Goal: Task Accomplishment & Management: Manage account settings

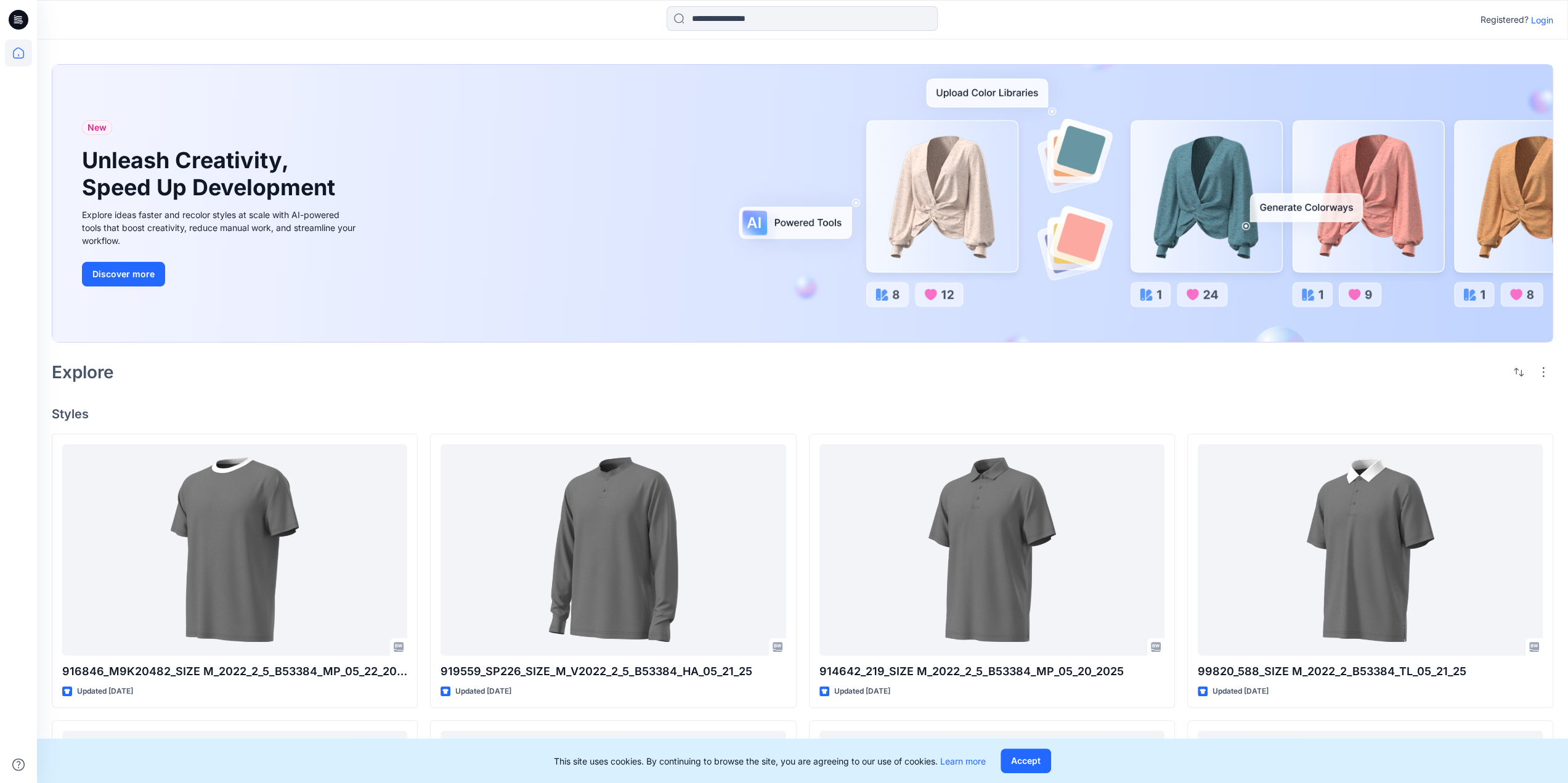
click at [1546, 21] on p "Login" at bounding box center [1542, 20] width 22 height 13
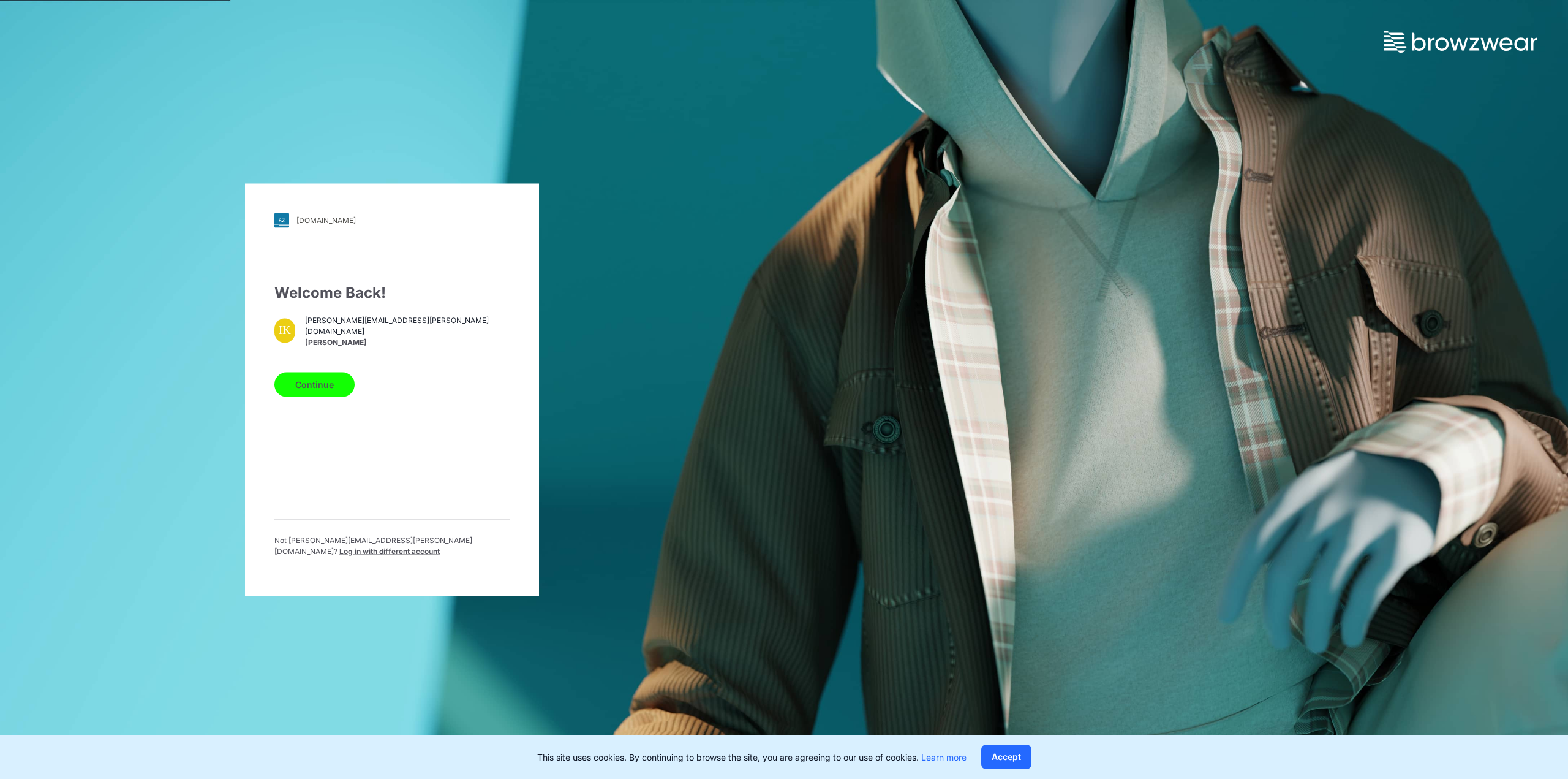
click at [325, 391] on button "Continue" at bounding box center [314, 384] width 80 height 25
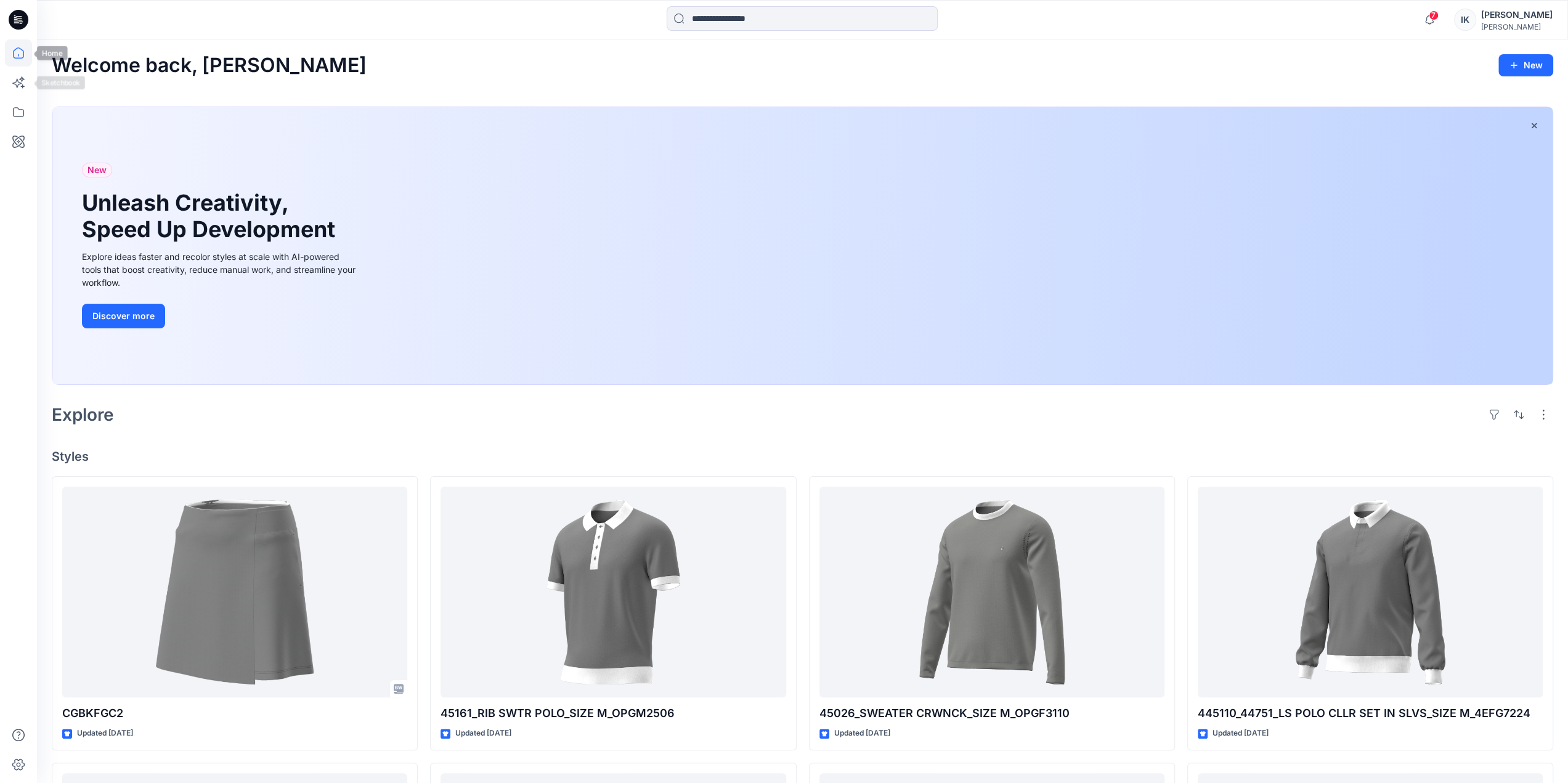
click at [22, 57] on icon at bounding box center [18, 53] width 11 height 11
click at [18, 12] on icon at bounding box center [18, 20] width 20 height 20
click at [18, 762] on icon at bounding box center [18, 764] width 27 height 27
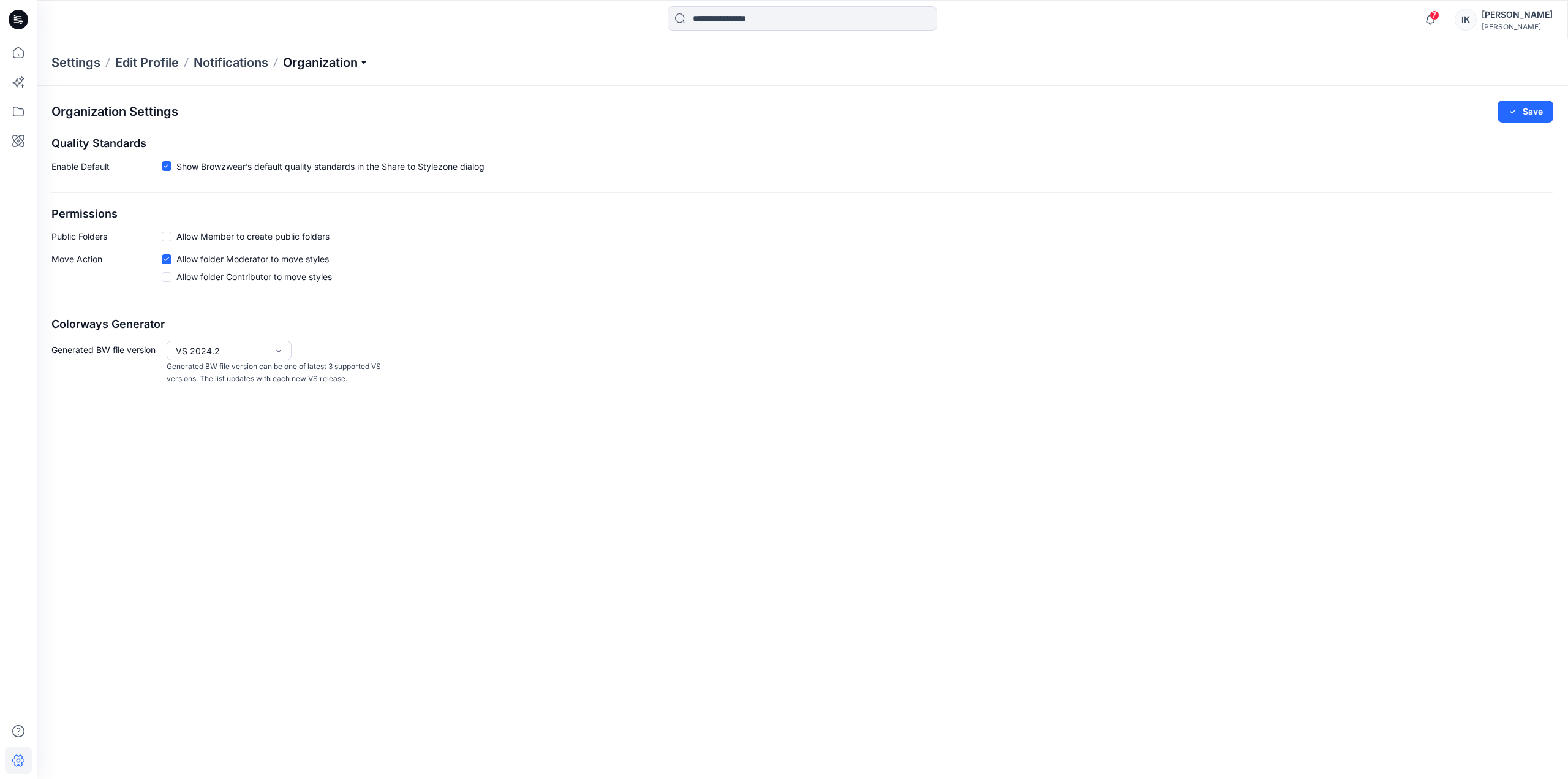
click at [328, 63] on p "Organization" at bounding box center [326, 62] width 86 height 17
click at [311, 92] on link "Invite/Edit Users" at bounding box center [328, 90] width 179 height 25
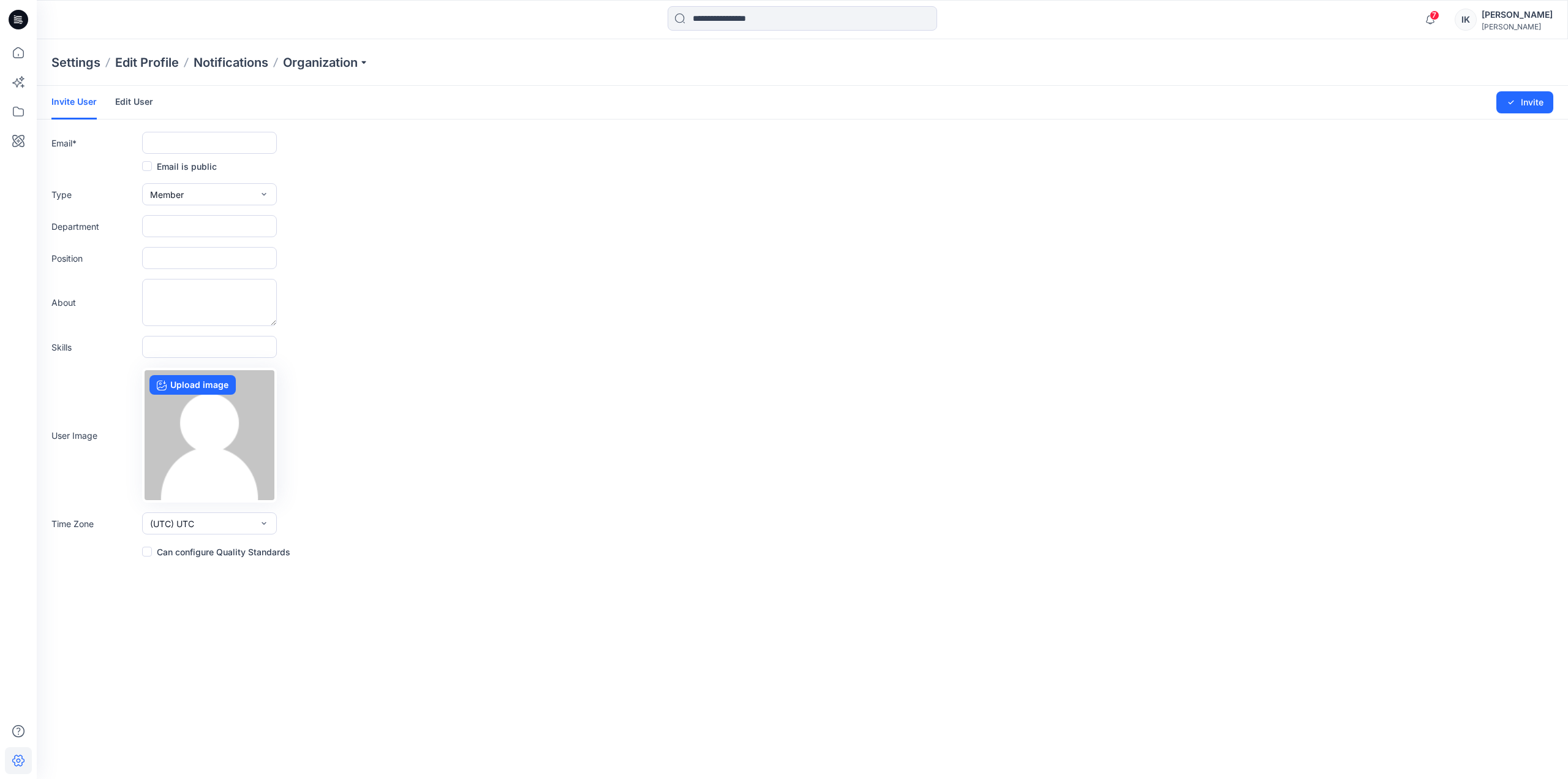
click at [120, 102] on link "Edit User" at bounding box center [134, 102] width 38 height 32
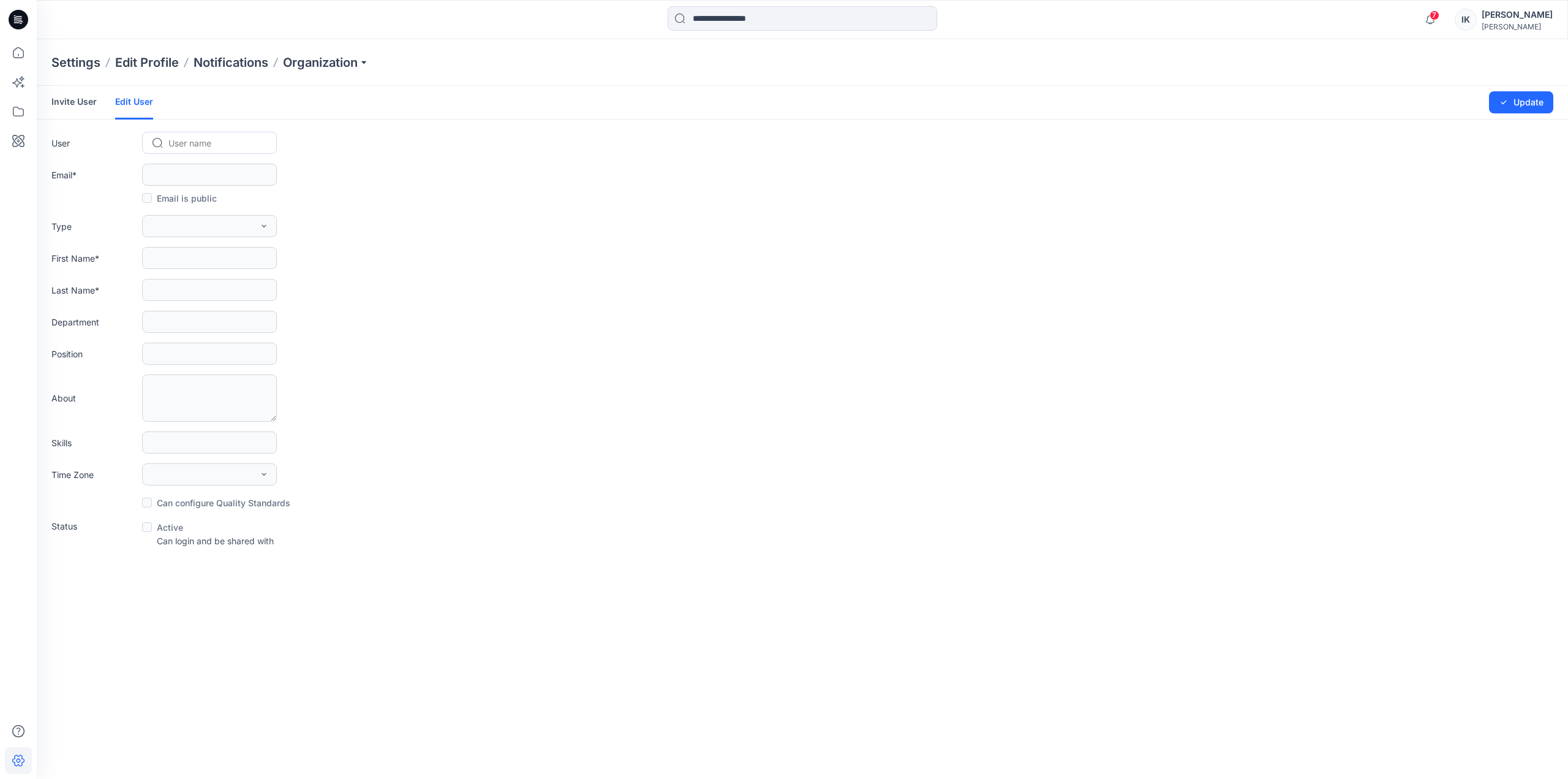
click at [187, 140] on div at bounding box center [216, 143] width 97 height 16
click at [197, 166] on div "No Results" at bounding box center [209, 167] width 135 height 23
click at [218, 168] on div "No Results" at bounding box center [209, 167] width 135 height 23
click at [233, 63] on p "Notifications" at bounding box center [231, 62] width 75 height 17
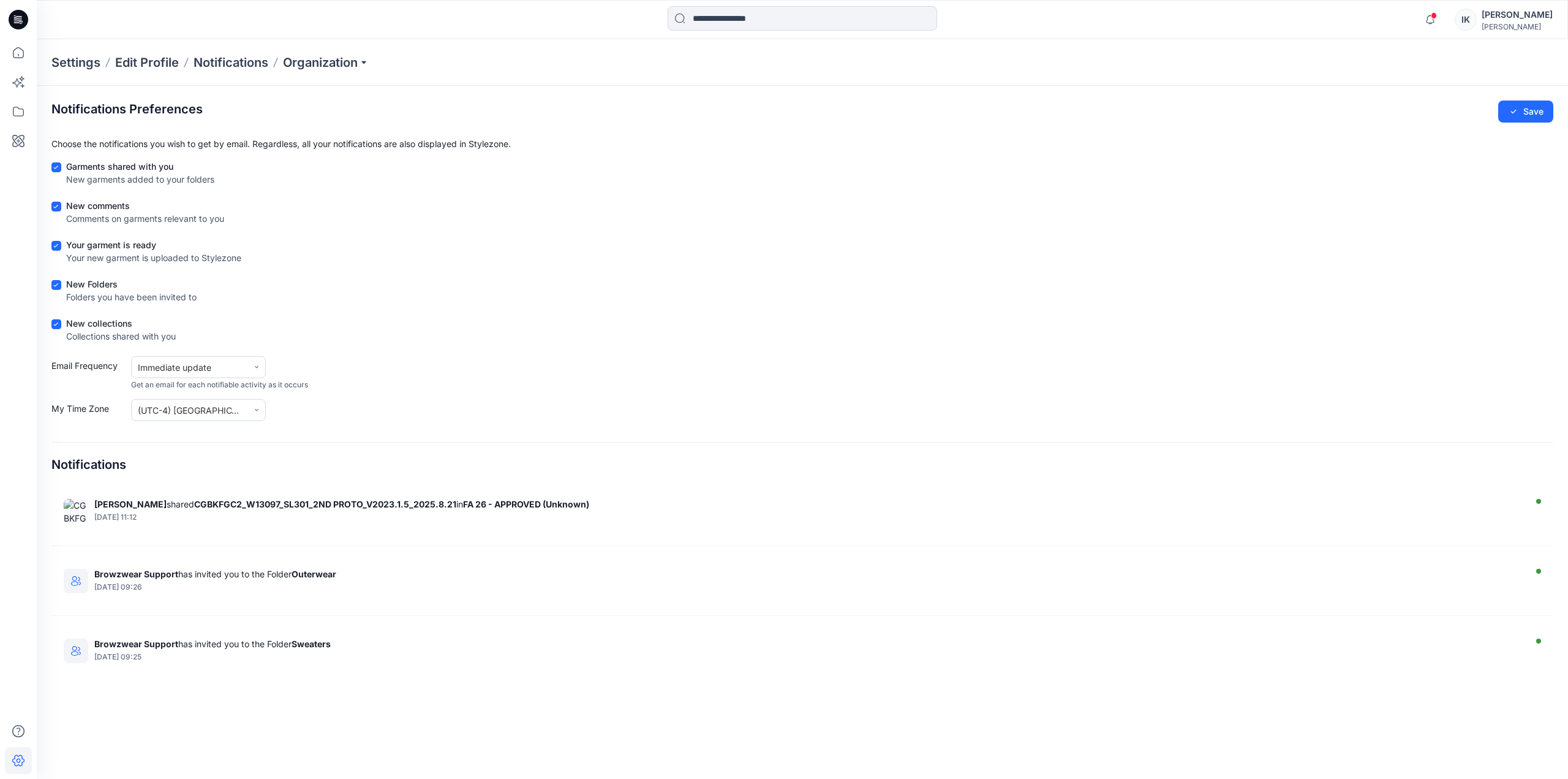
click at [85, 66] on p "Settings" at bounding box center [76, 62] width 49 height 17
click at [325, 61] on p "Organization" at bounding box center [326, 62] width 86 height 17
click at [280, 211] on link "User Roles" at bounding box center [328, 213] width 179 height 25
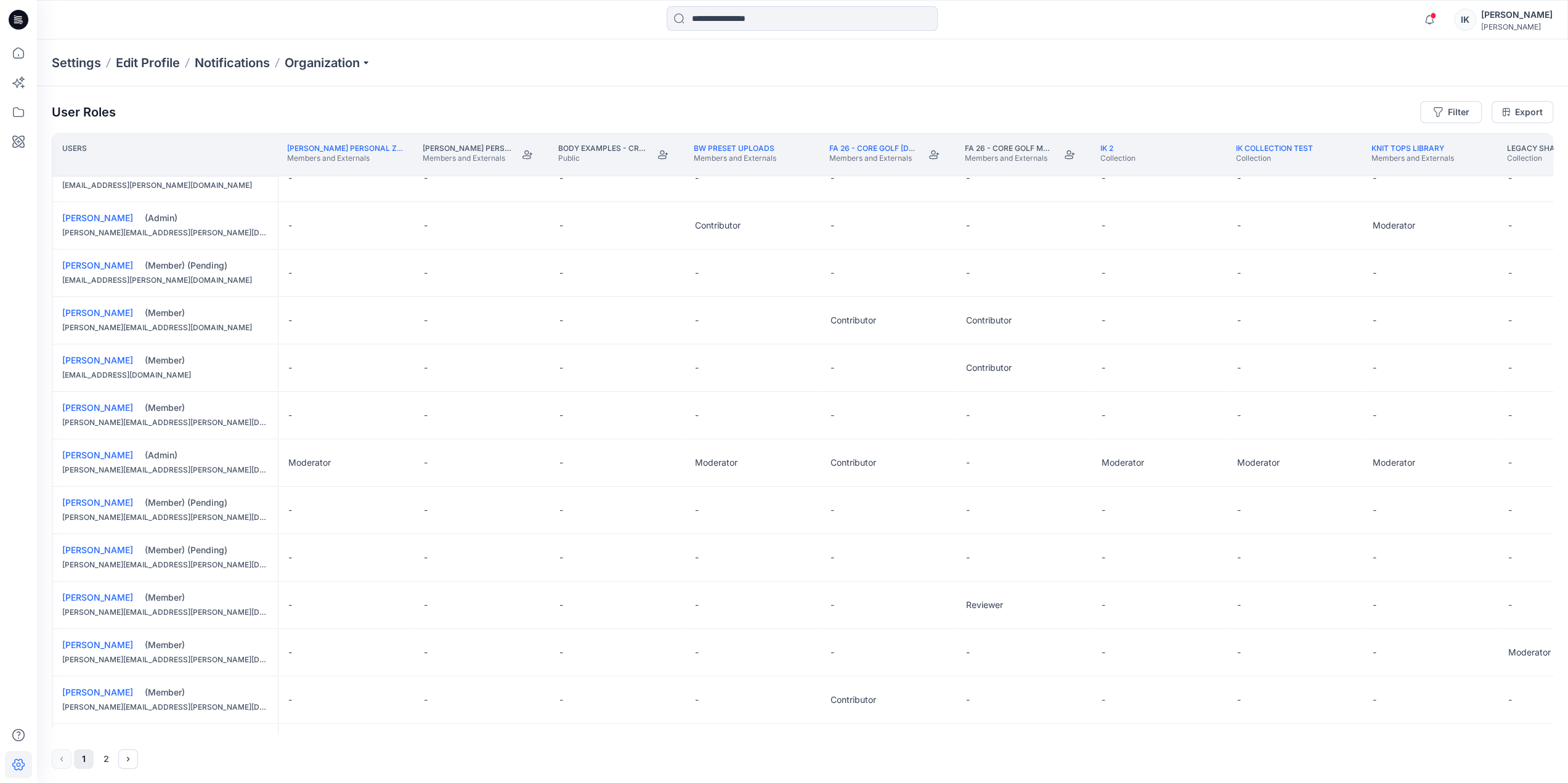
scroll to position [492, 0]
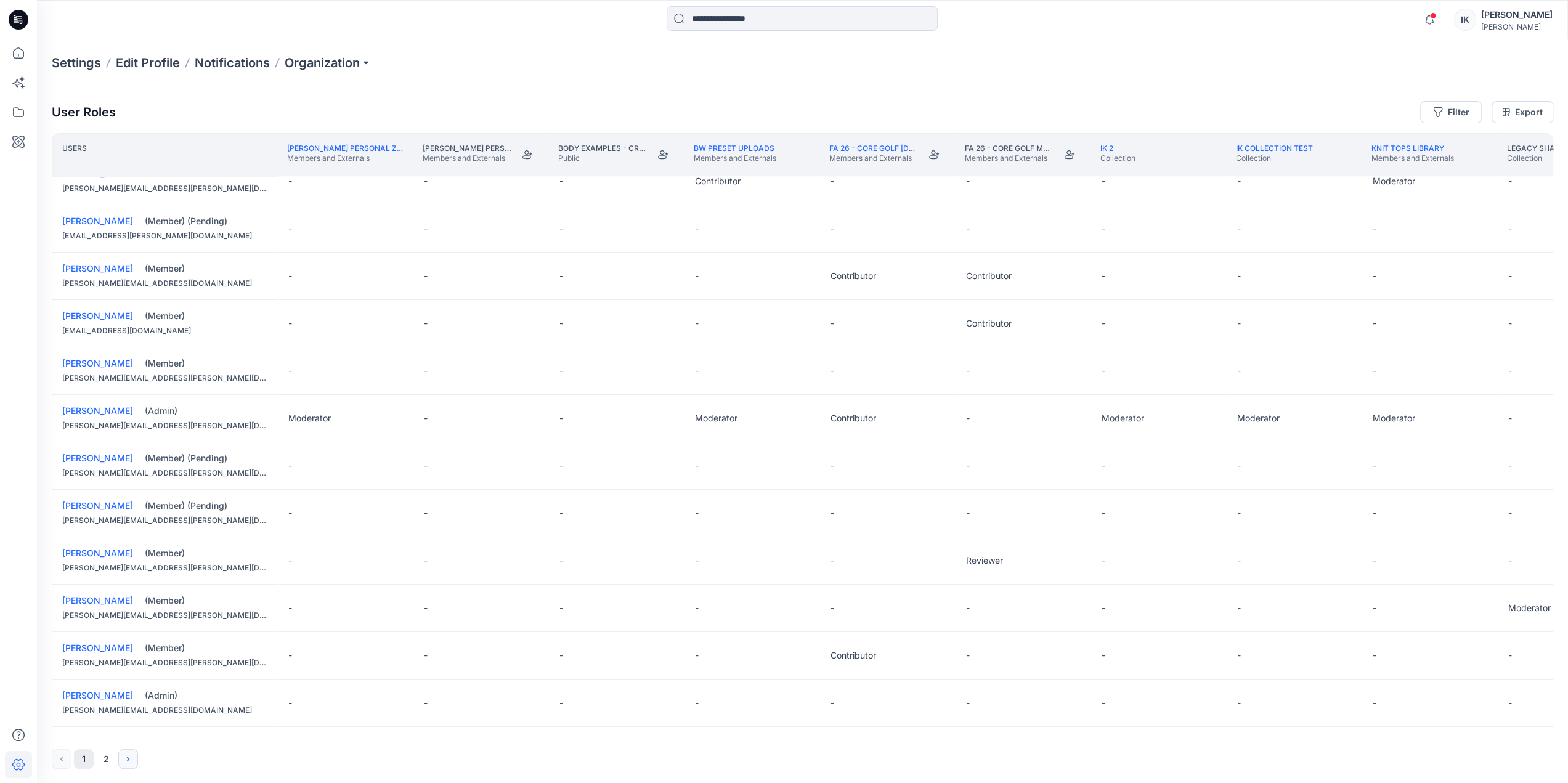
click at [128, 760] on icon "Next" at bounding box center [128, 759] width 10 height 10
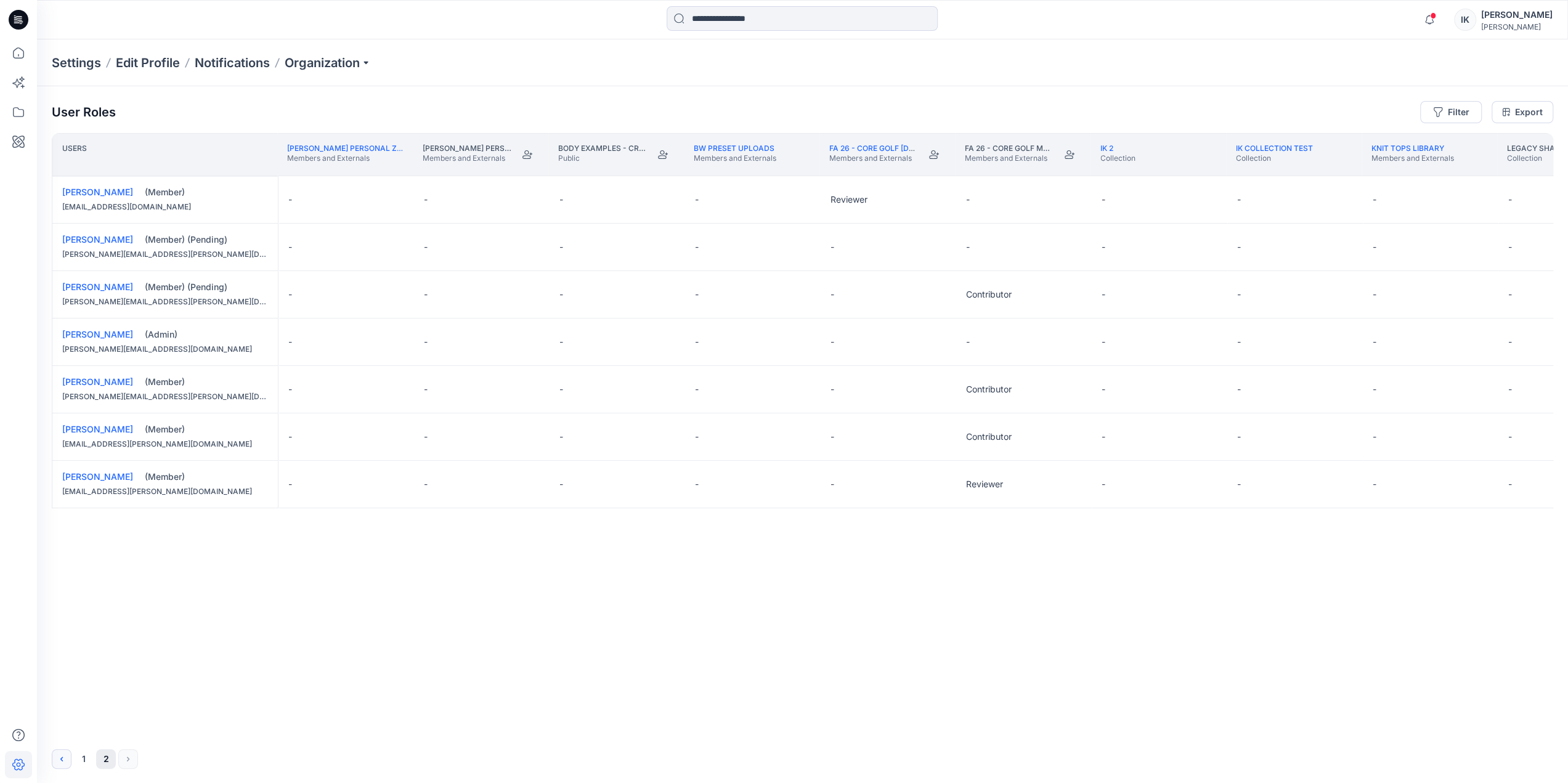
click at [63, 762] on icon "Previous" at bounding box center [62, 759] width 10 height 10
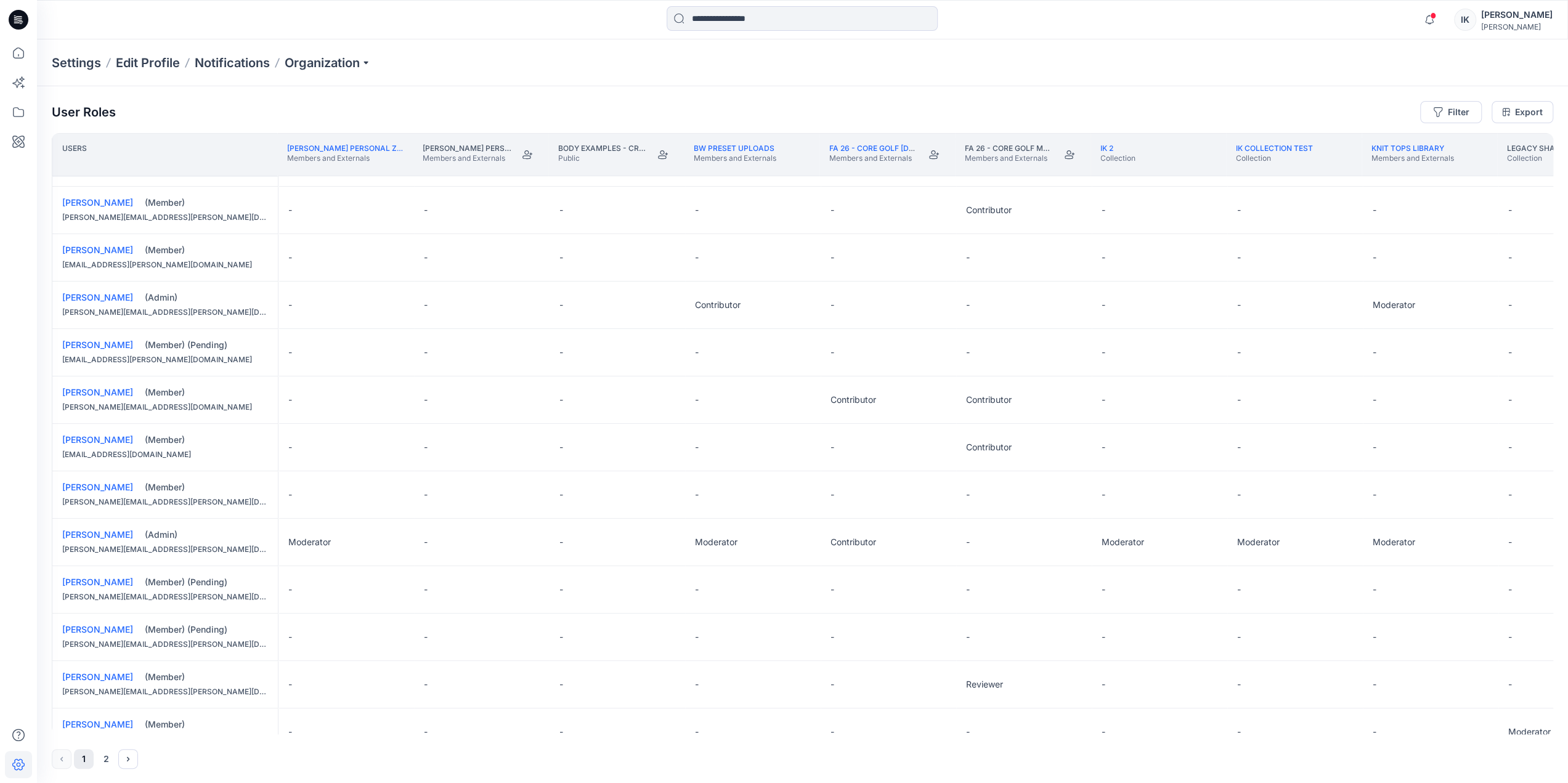
scroll to position [369, 0]
click at [111, 390] on link "Florence Dong" at bounding box center [98, 391] width 71 height 11
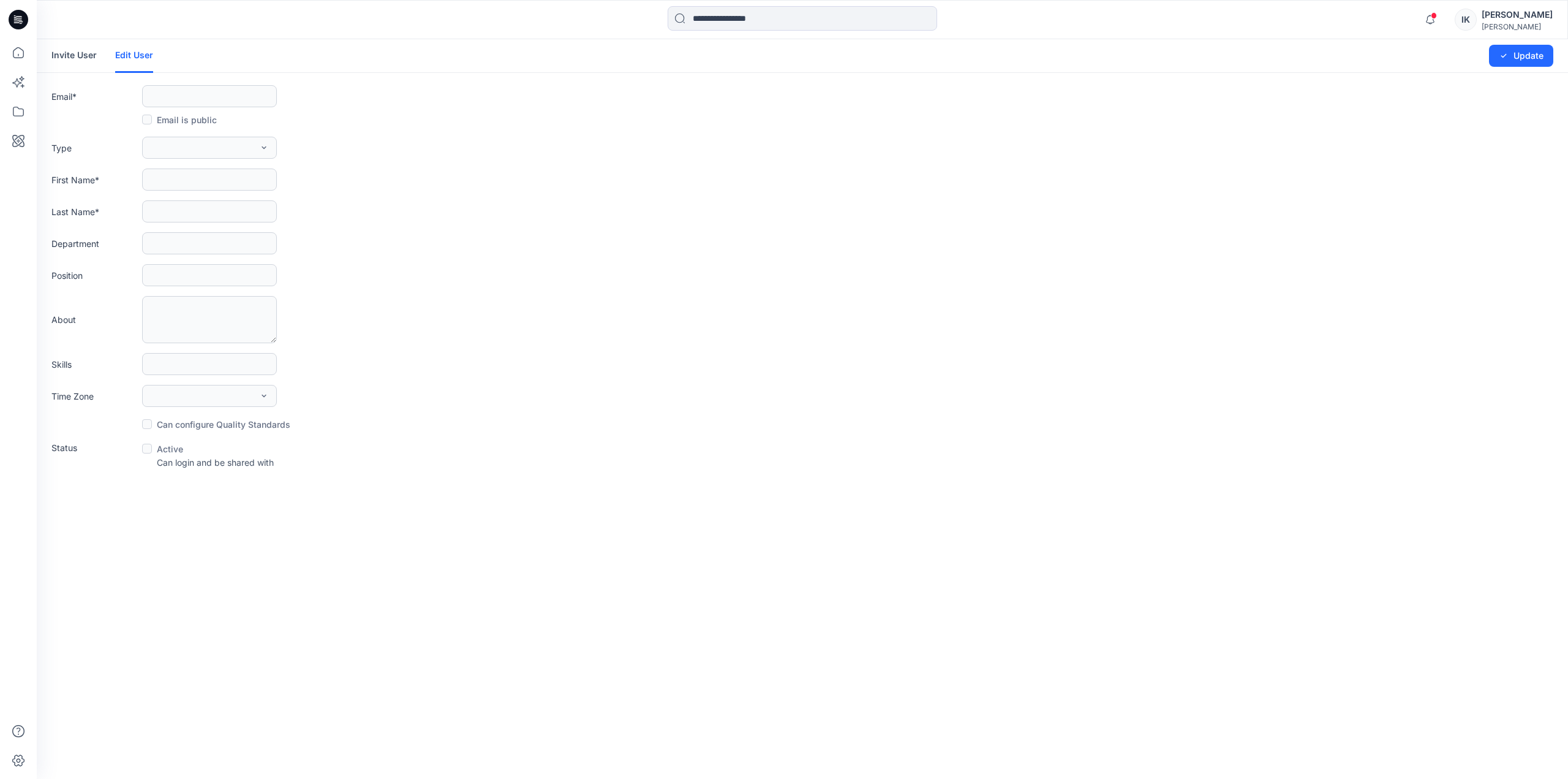
type input "**********"
type input "********"
type input "****"
type input "**********"
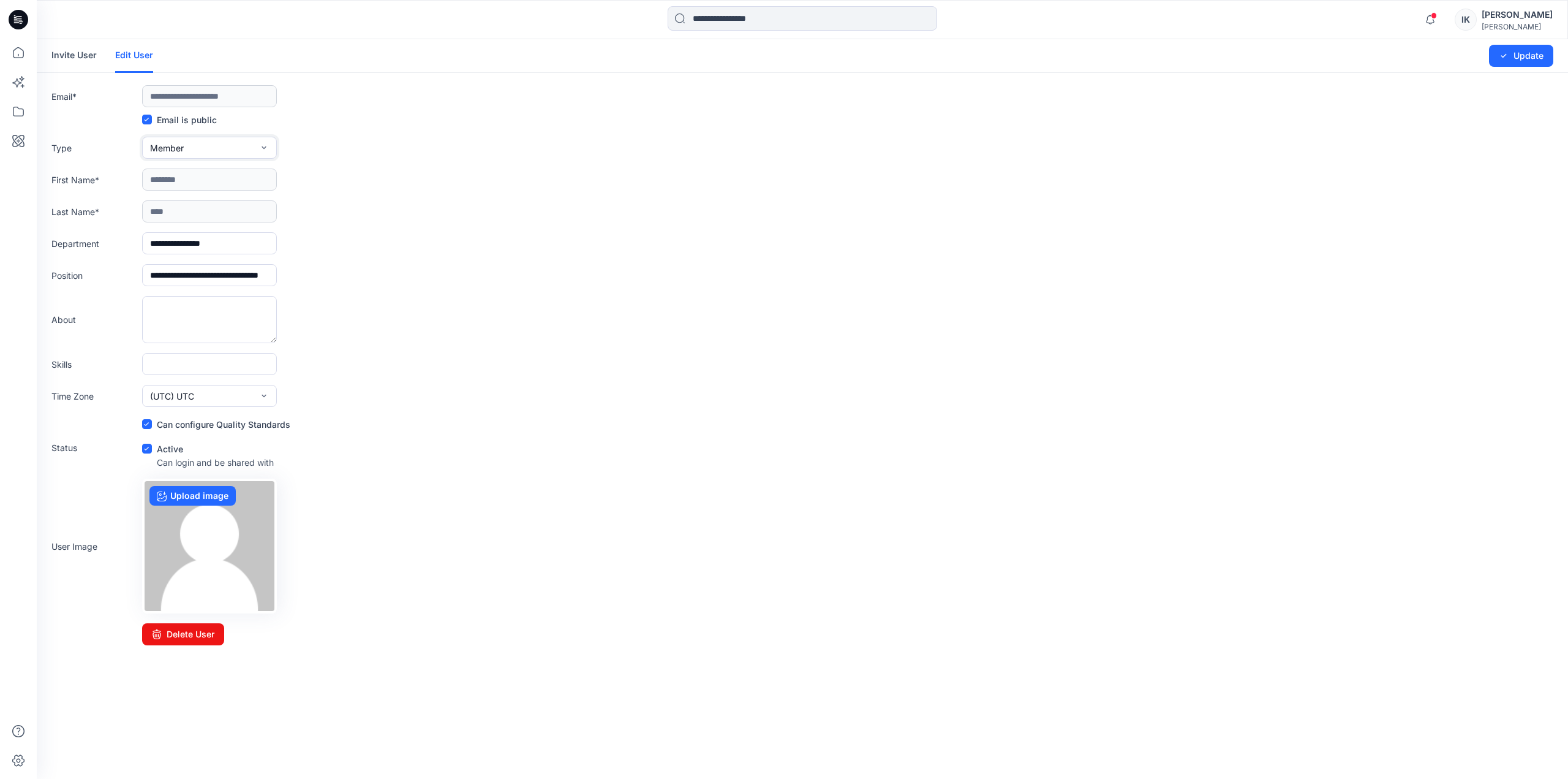
click at [261, 147] on icon "button" at bounding box center [264, 147] width 10 height 10
click at [367, 124] on div "Email is public" at bounding box center [802, 119] width 1502 height 15
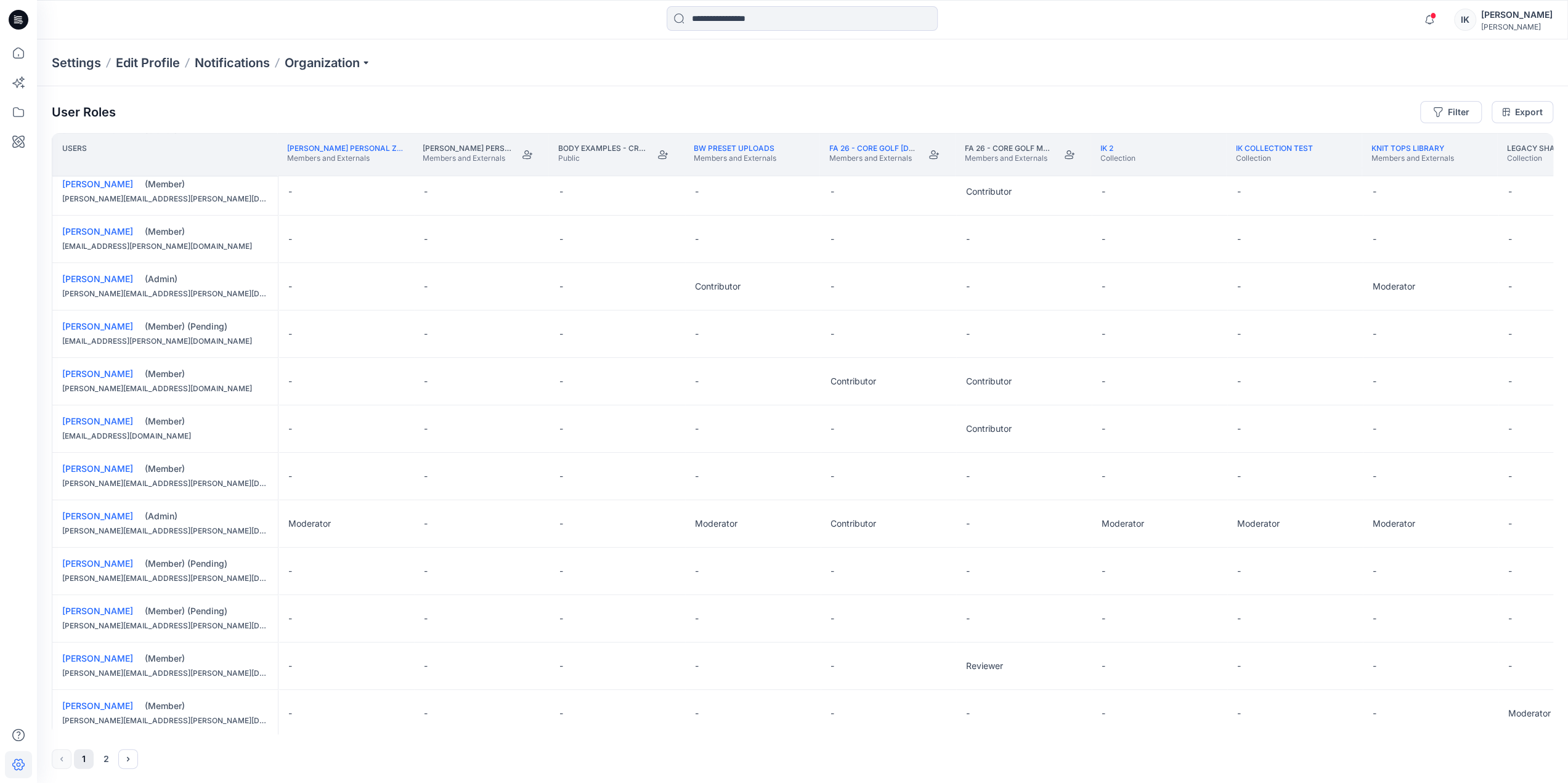
scroll to position [492, 0]
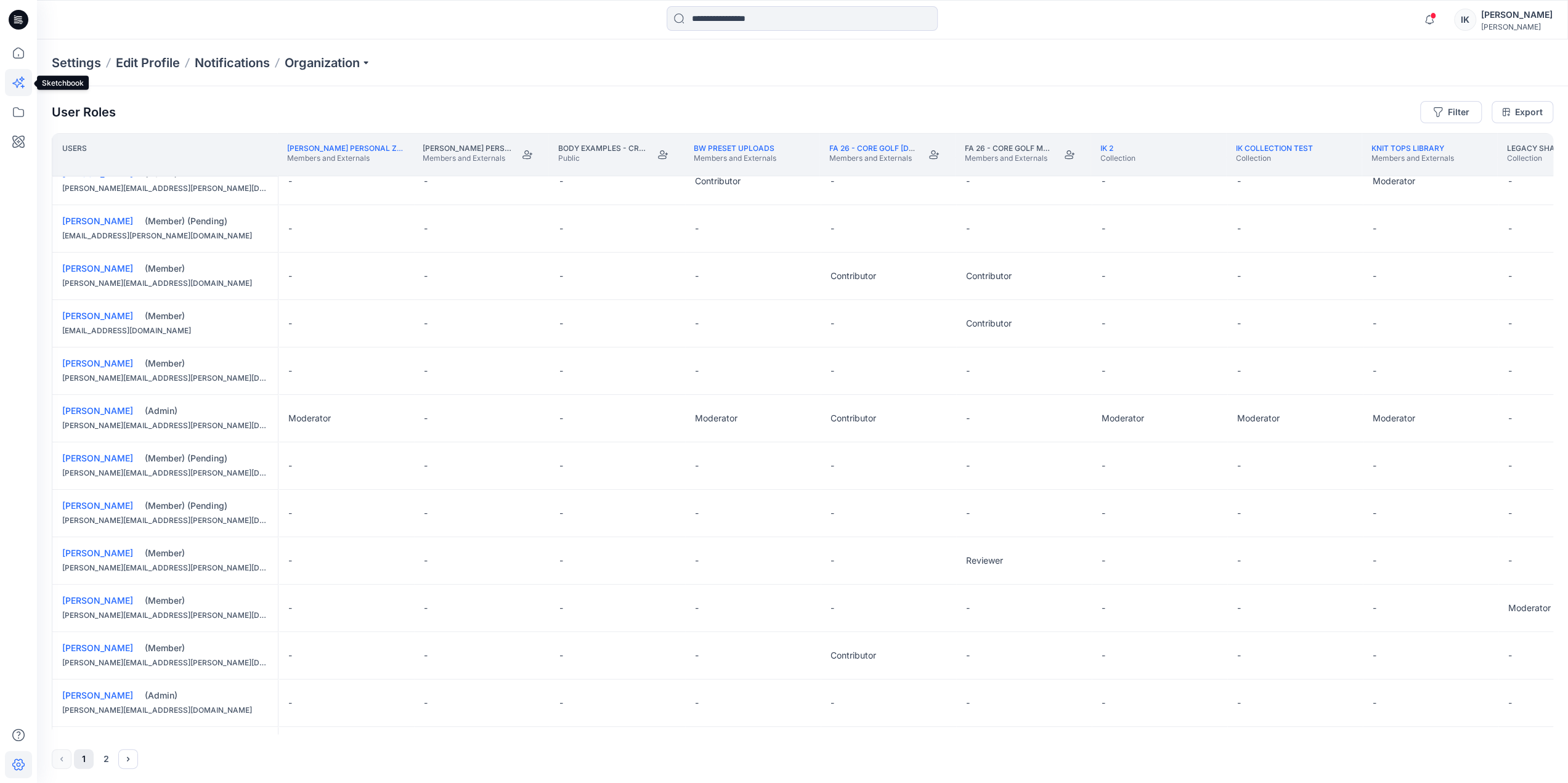
click at [18, 86] on icon at bounding box center [18, 82] width 27 height 27
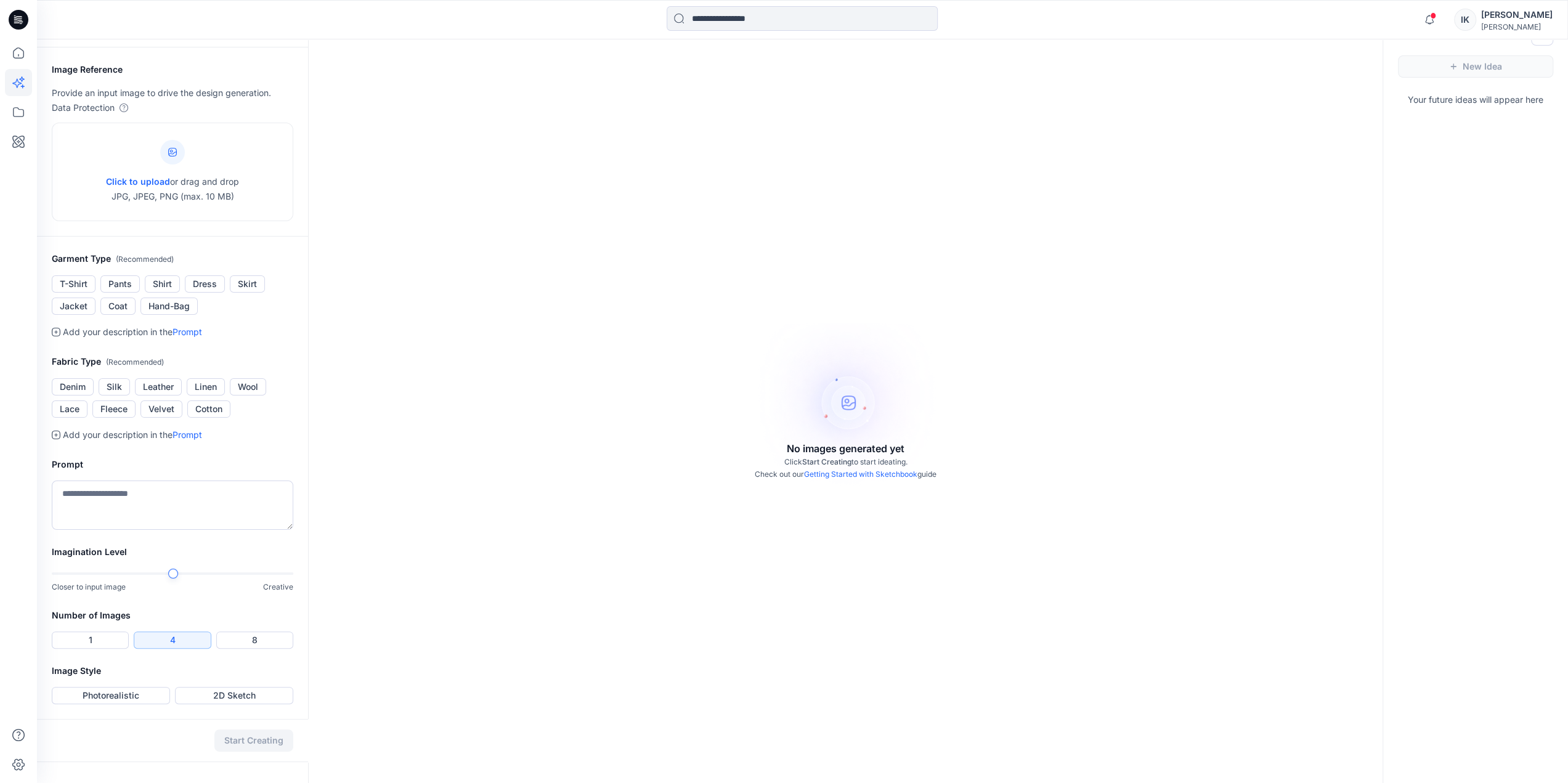
scroll to position [40, 0]
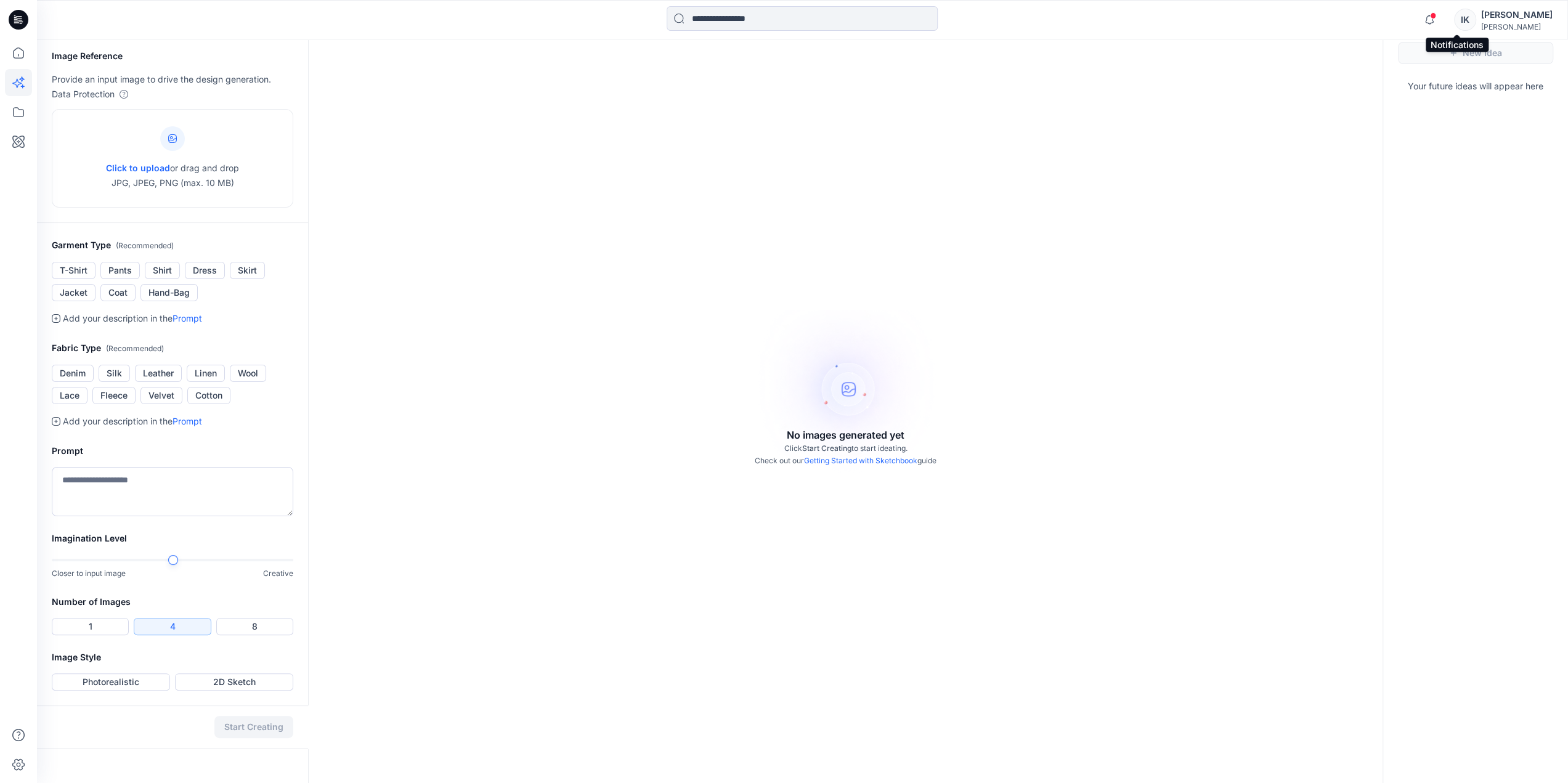
click at [1436, 18] on span at bounding box center [1433, 16] width 6 height 7
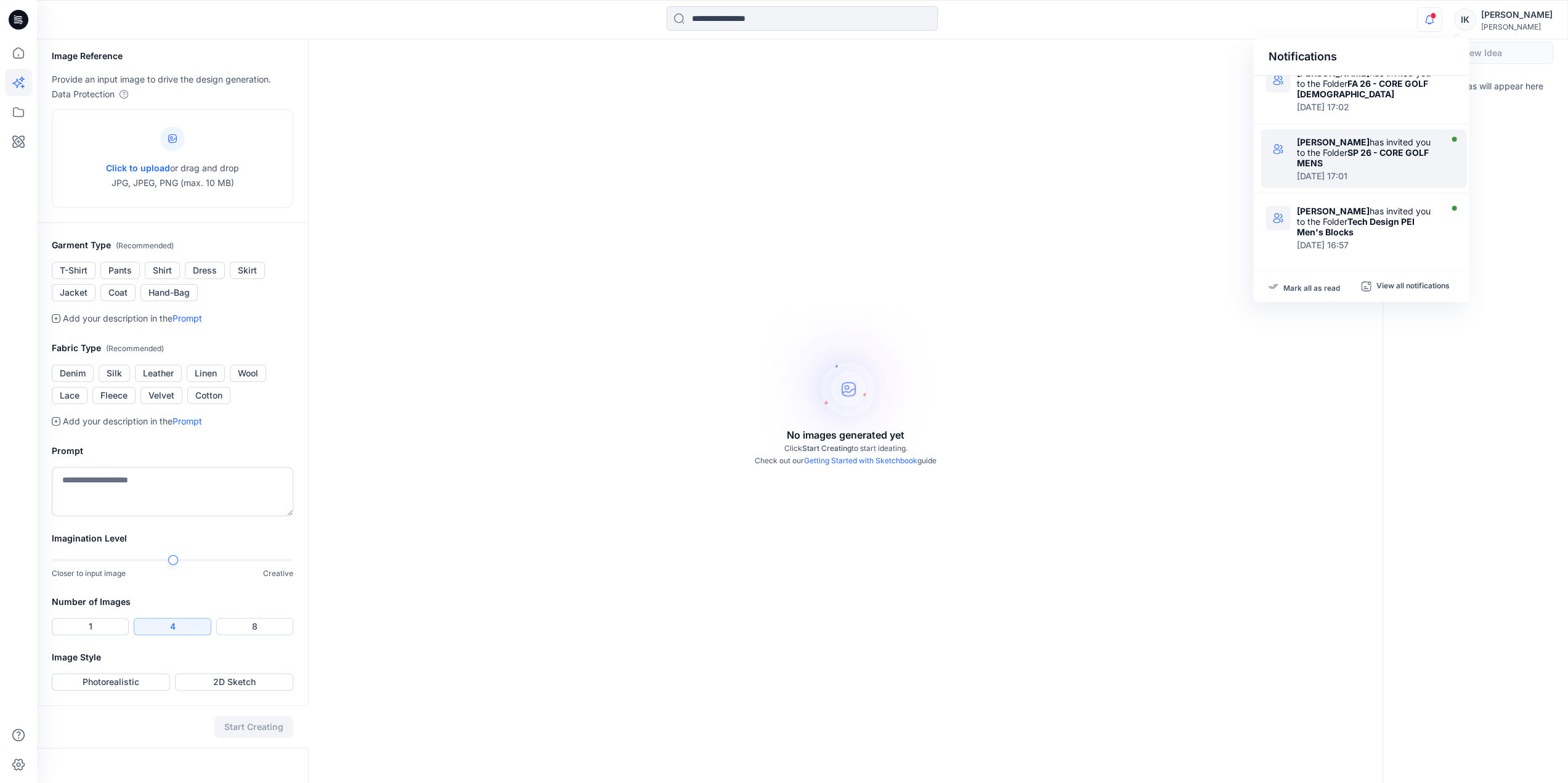
scroll to position [0, 0]
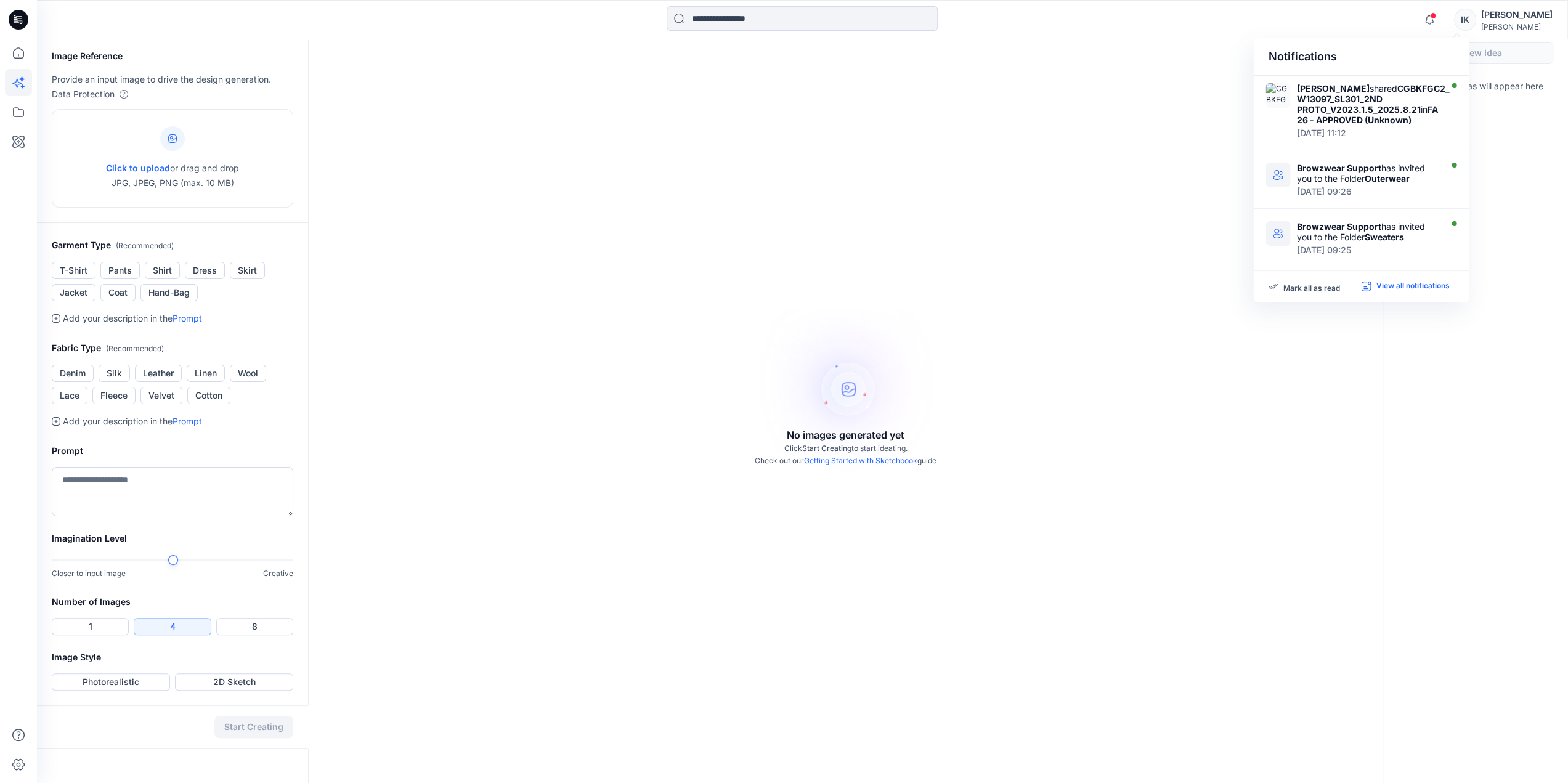
click at [1427, 286] on p "View all notifications" at bounding box center [1412, 286] width 73 height 11
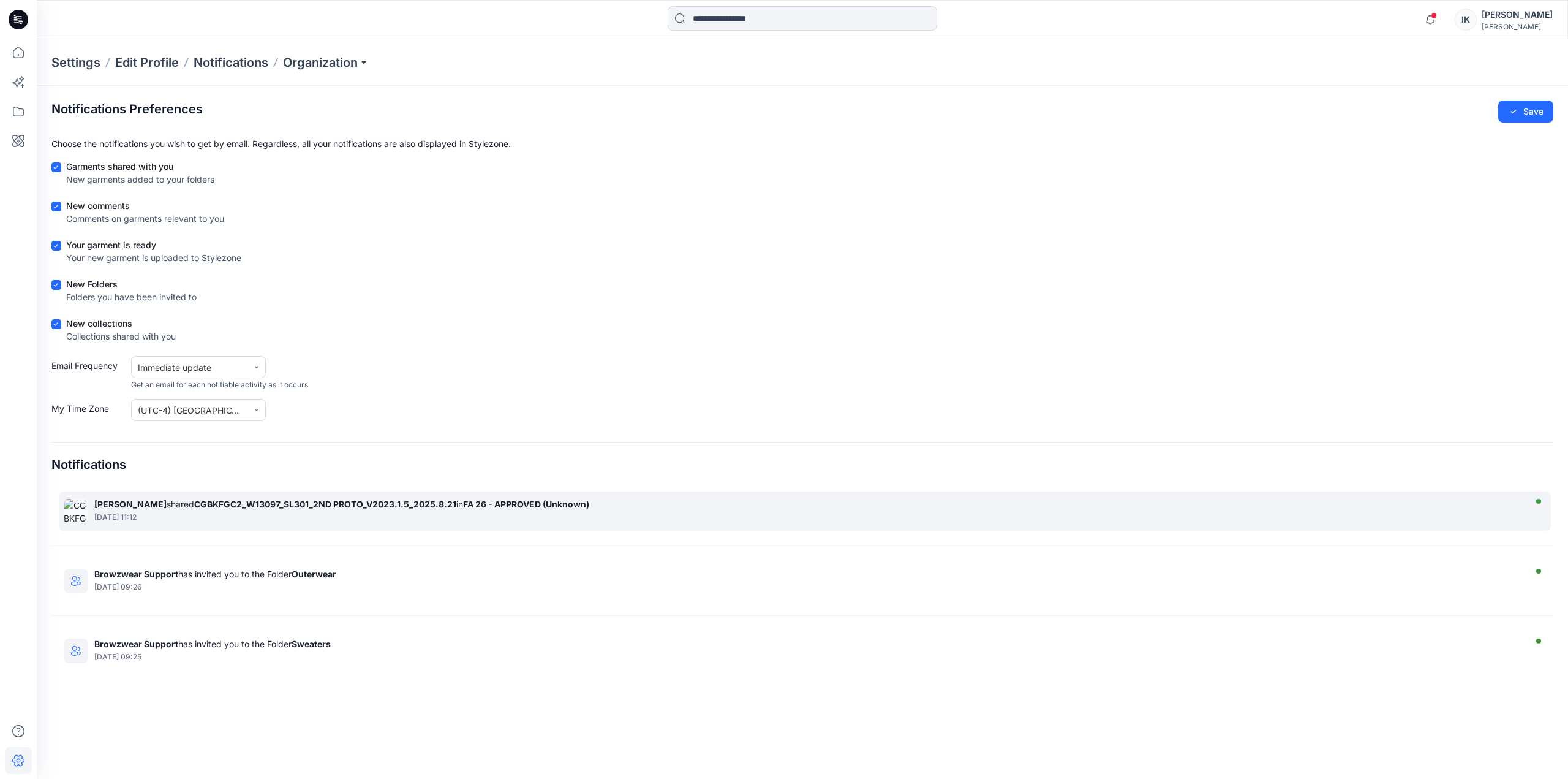
click at [493, 505] on strong "FA 26 - APPROVED (Unknown)" at bounding box center [526, 503] width 126 height 11
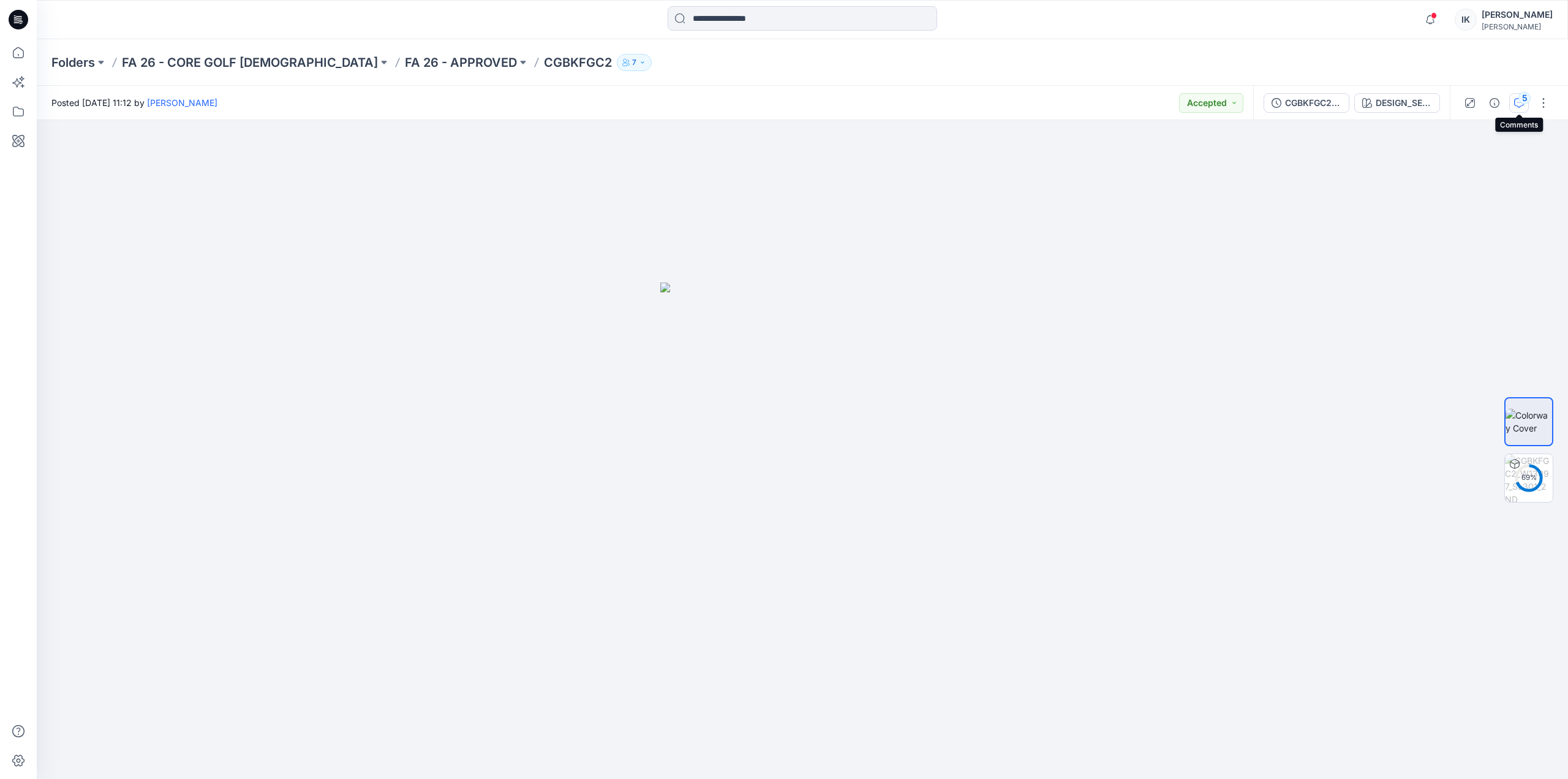
click at [1523, 96] on div "5" at bounding box center [1524, 97] width 12 height 12
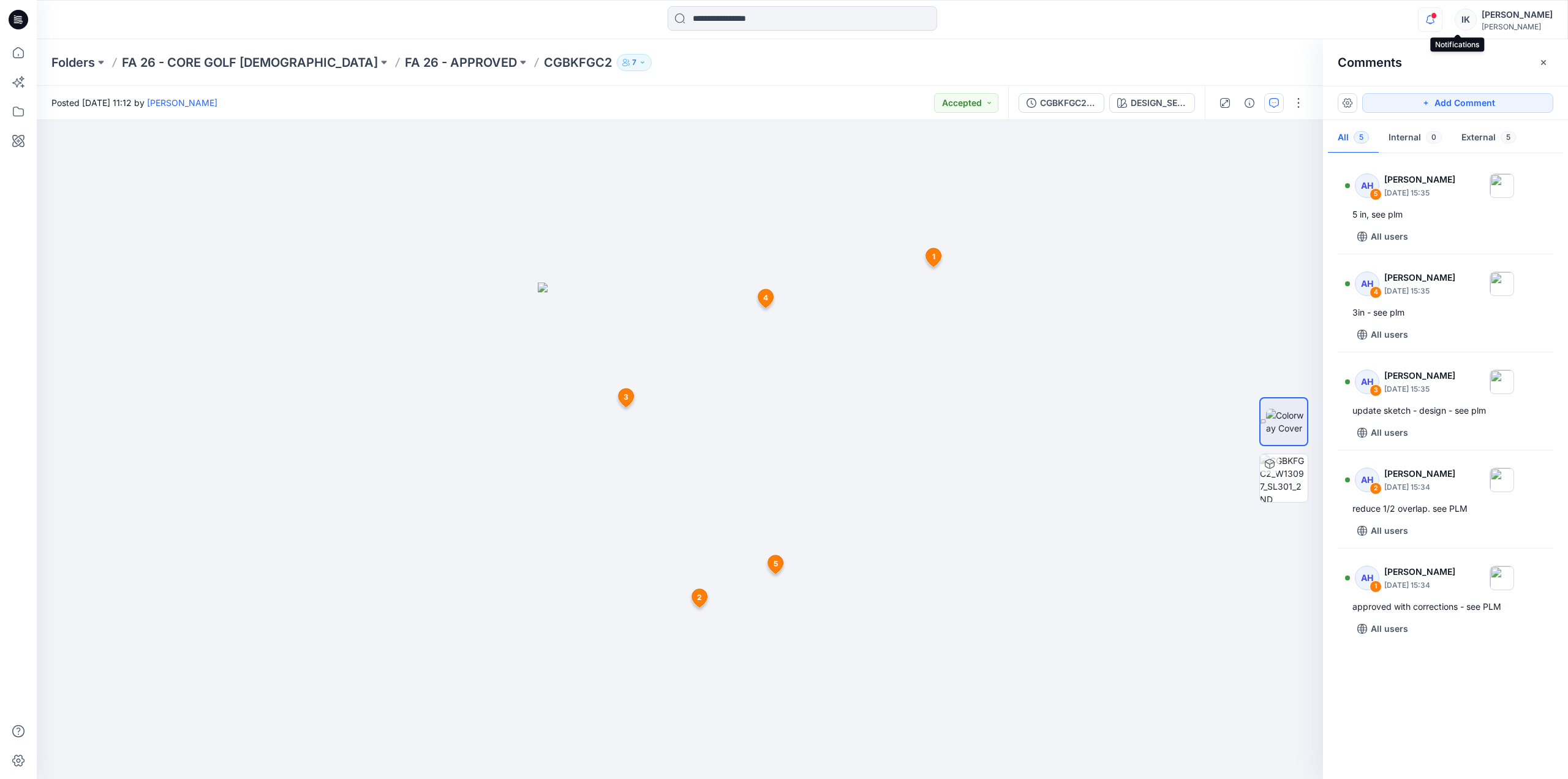
click at [1434, 20] on icon "button" at bounding box center [1430, 19] width 8 height 8
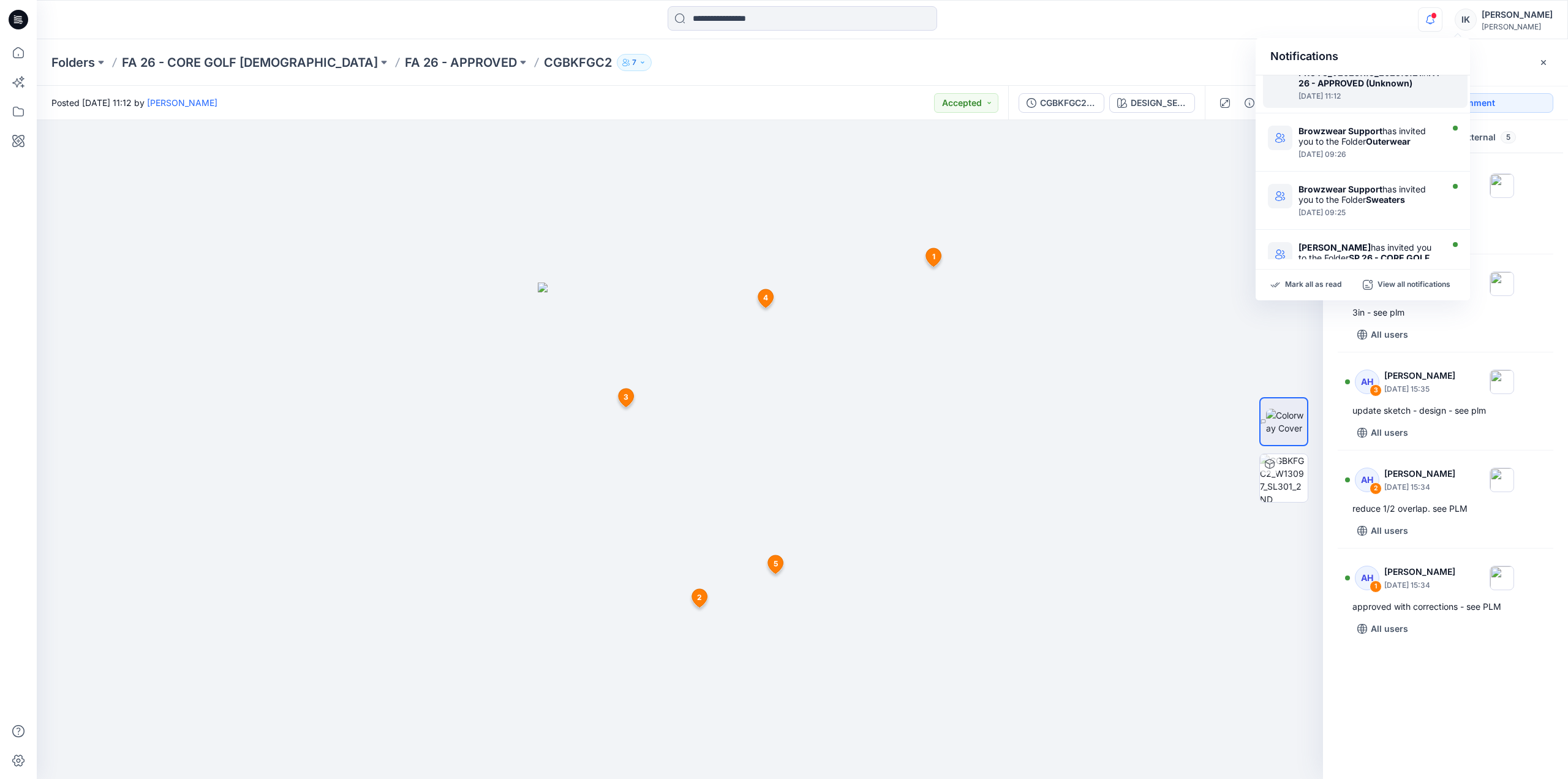
scroll to position [61, 0]
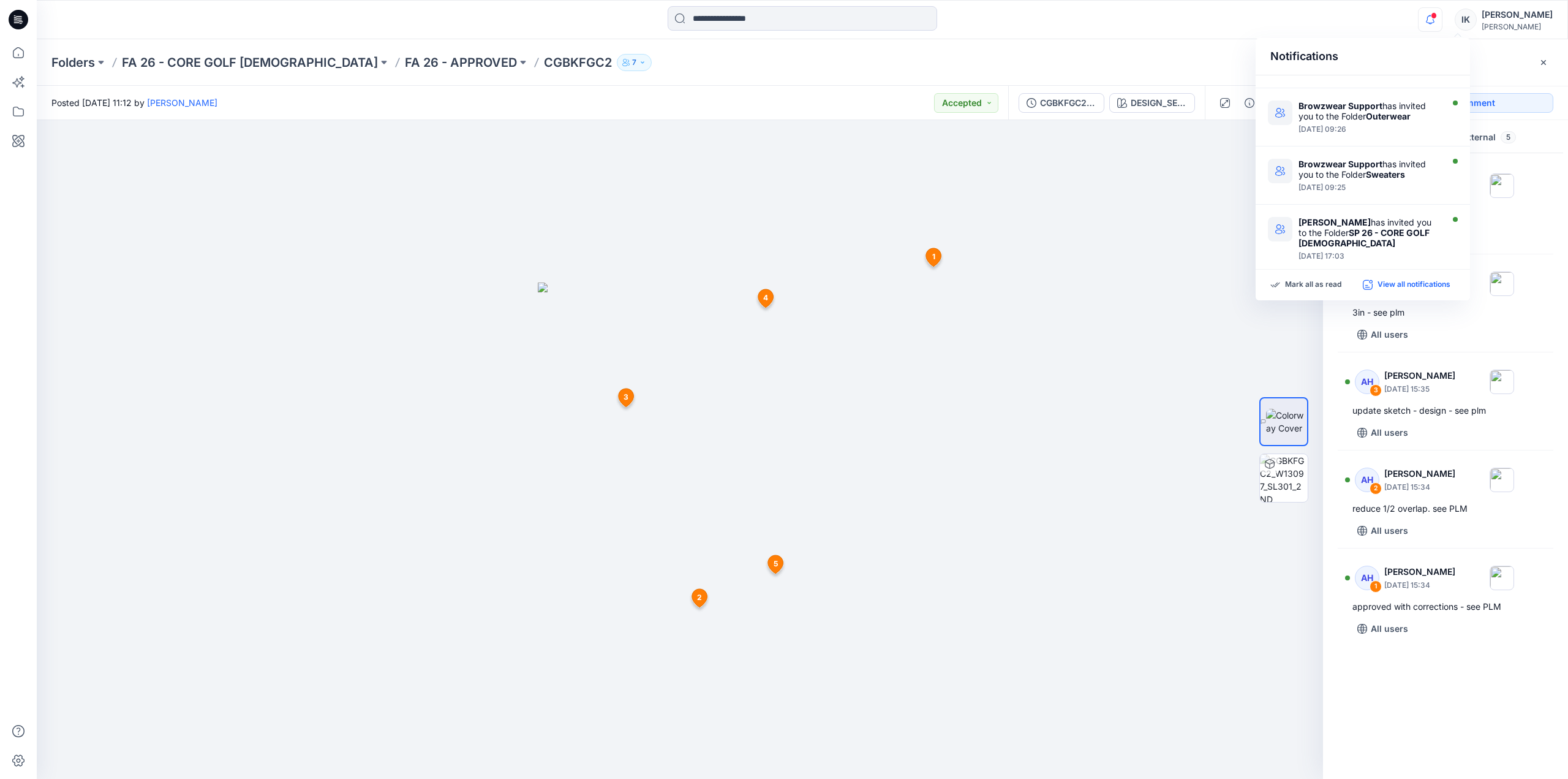
click at [1412, 286] on p "View all notifications" at bounding box center [1413, 285] width 73 height 11
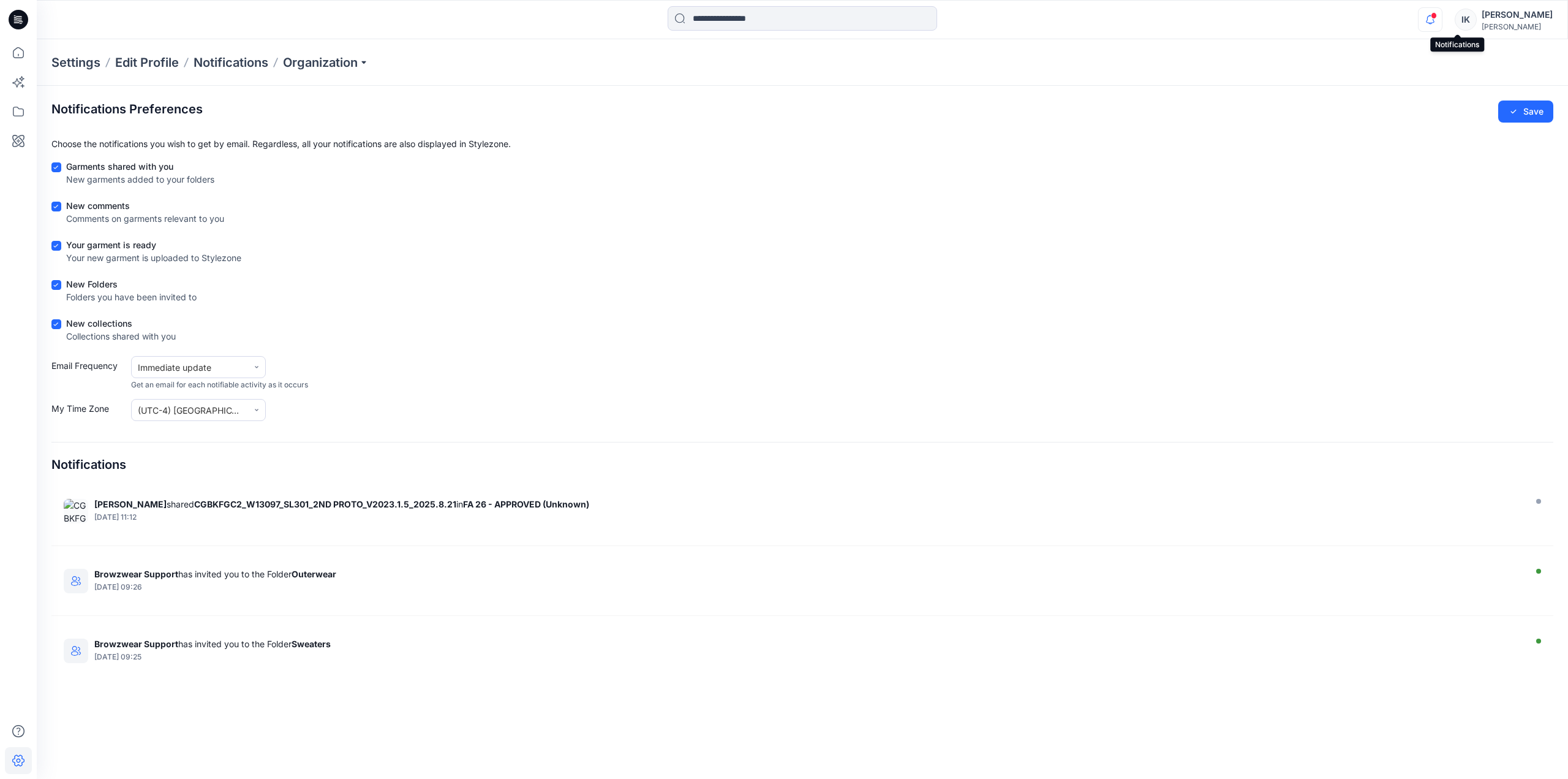
click at [1431, 16] on icon "button" at bounding box center [1429, 16] width 2 height 1
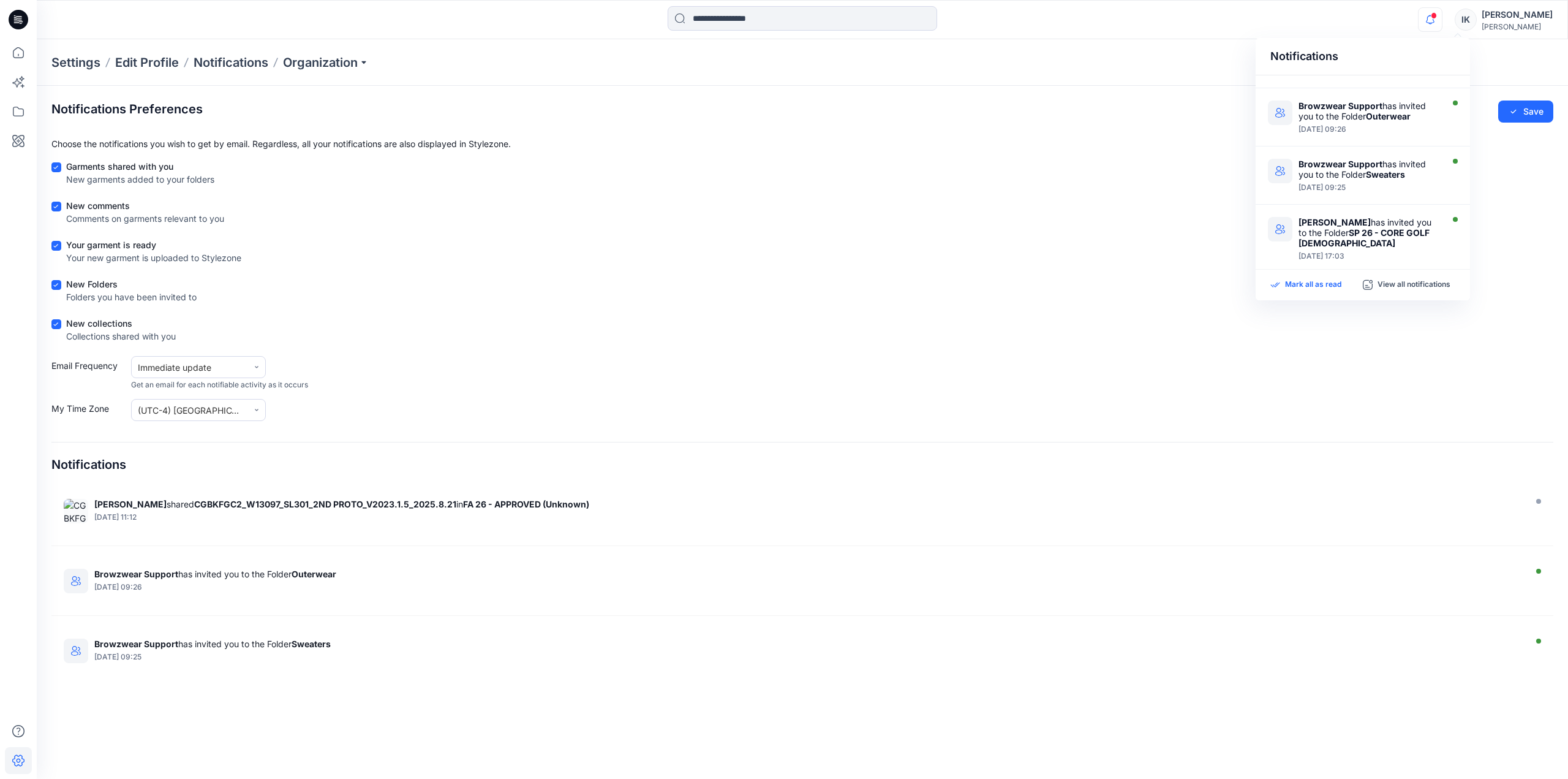
click at [1329, 279] on p "Mark all as read" at bounding box center [1313, 285] width 56 height 11
click at [1321, 9] on div "Notifications Ashley Heller shared CGBKFGC2_W13097_SL301_2ND PROTO_V2023.1.5_20…" at bounding box center [802, 20] width 1531 height 27
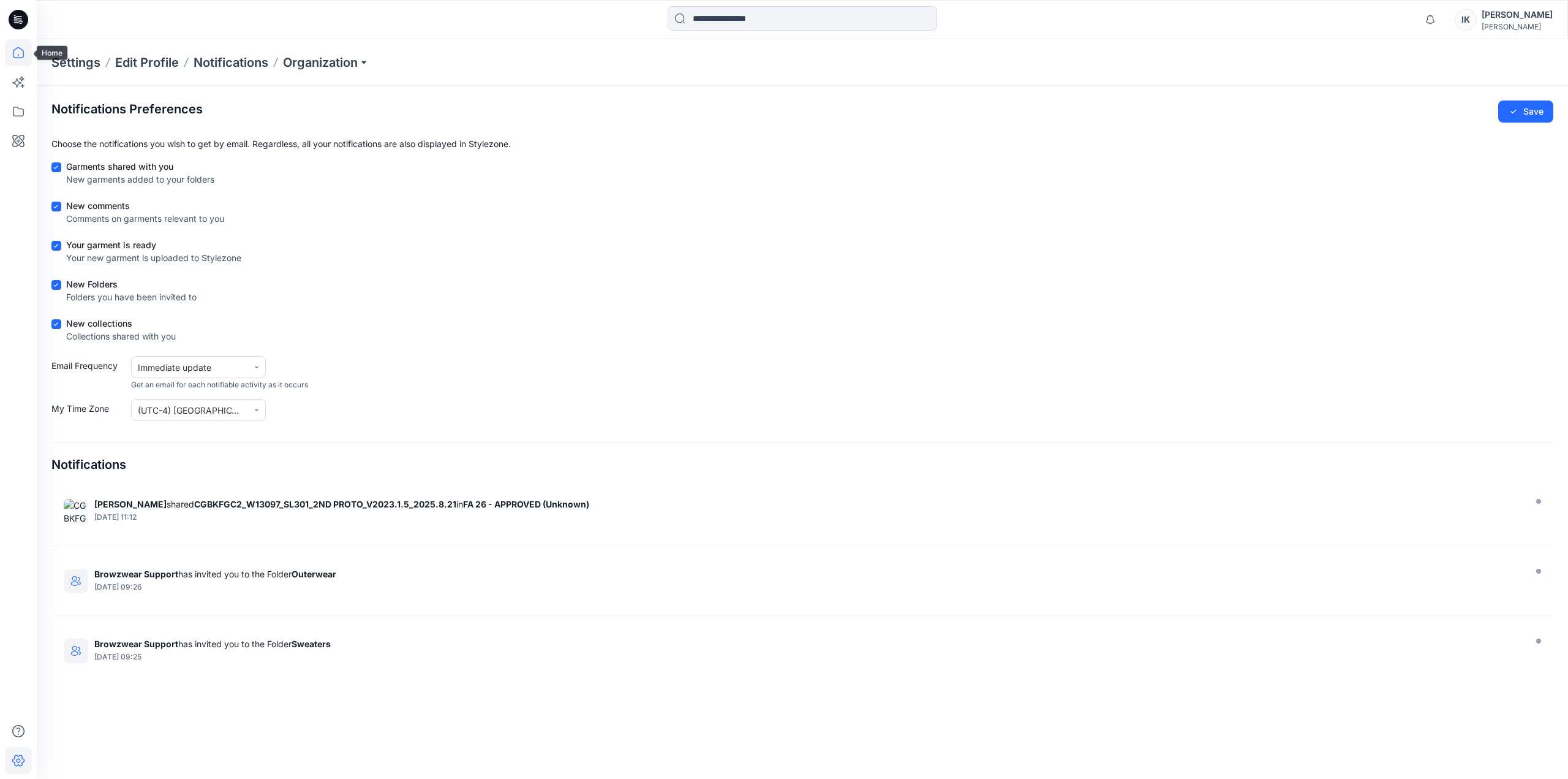
click at [16, 49] on icon at bounding box center [18, 53] width 11 height 11
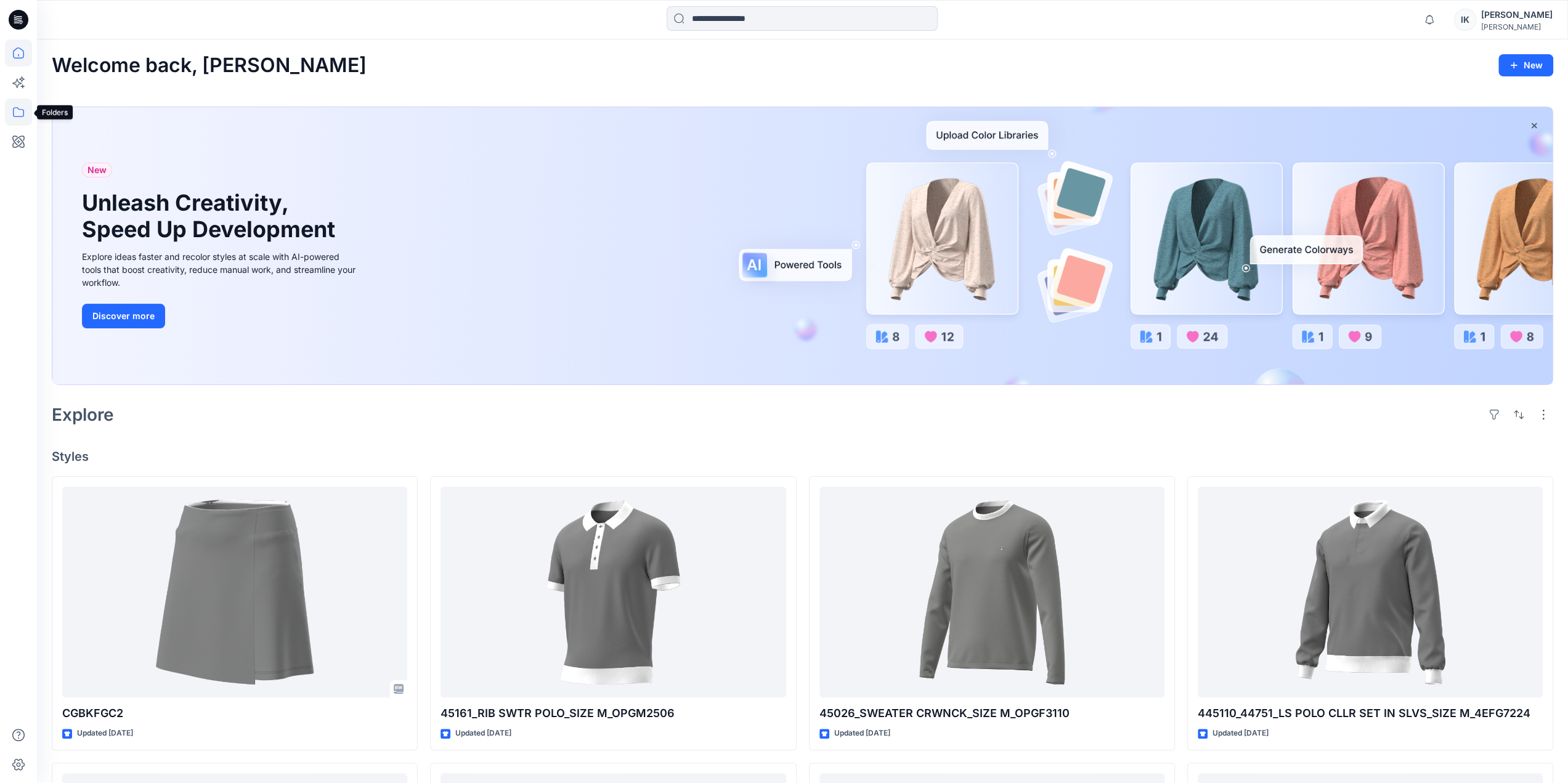
click at [10, 111] on icon at bounding box center [18, 112] width 27 height 27
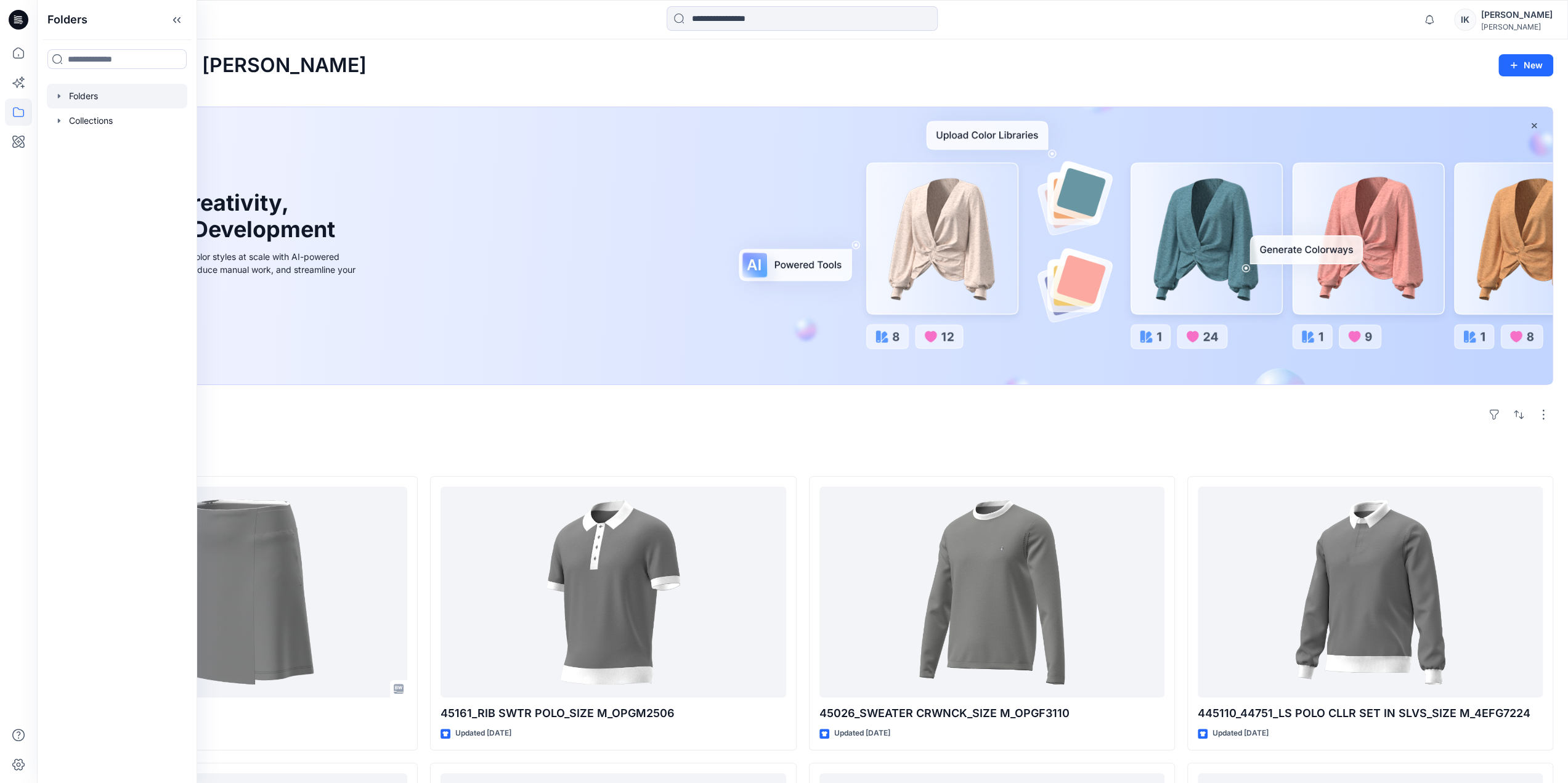
click at [60, 96] on icon "button" at bounding box center [59, 96] width 10 height 10
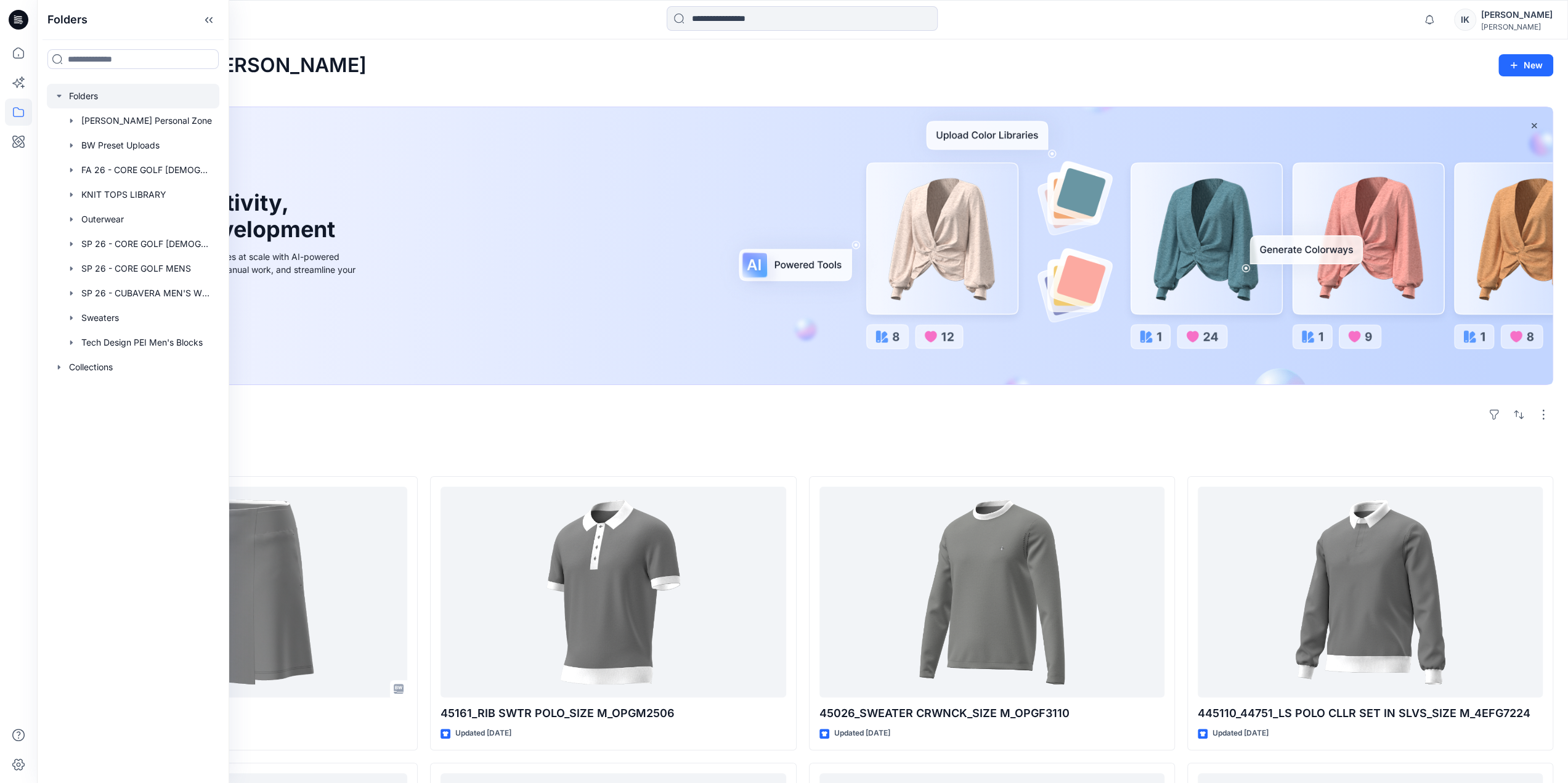
click at [60, 96] on icon "button" at bounding box center [59, 96] width 4 height 2
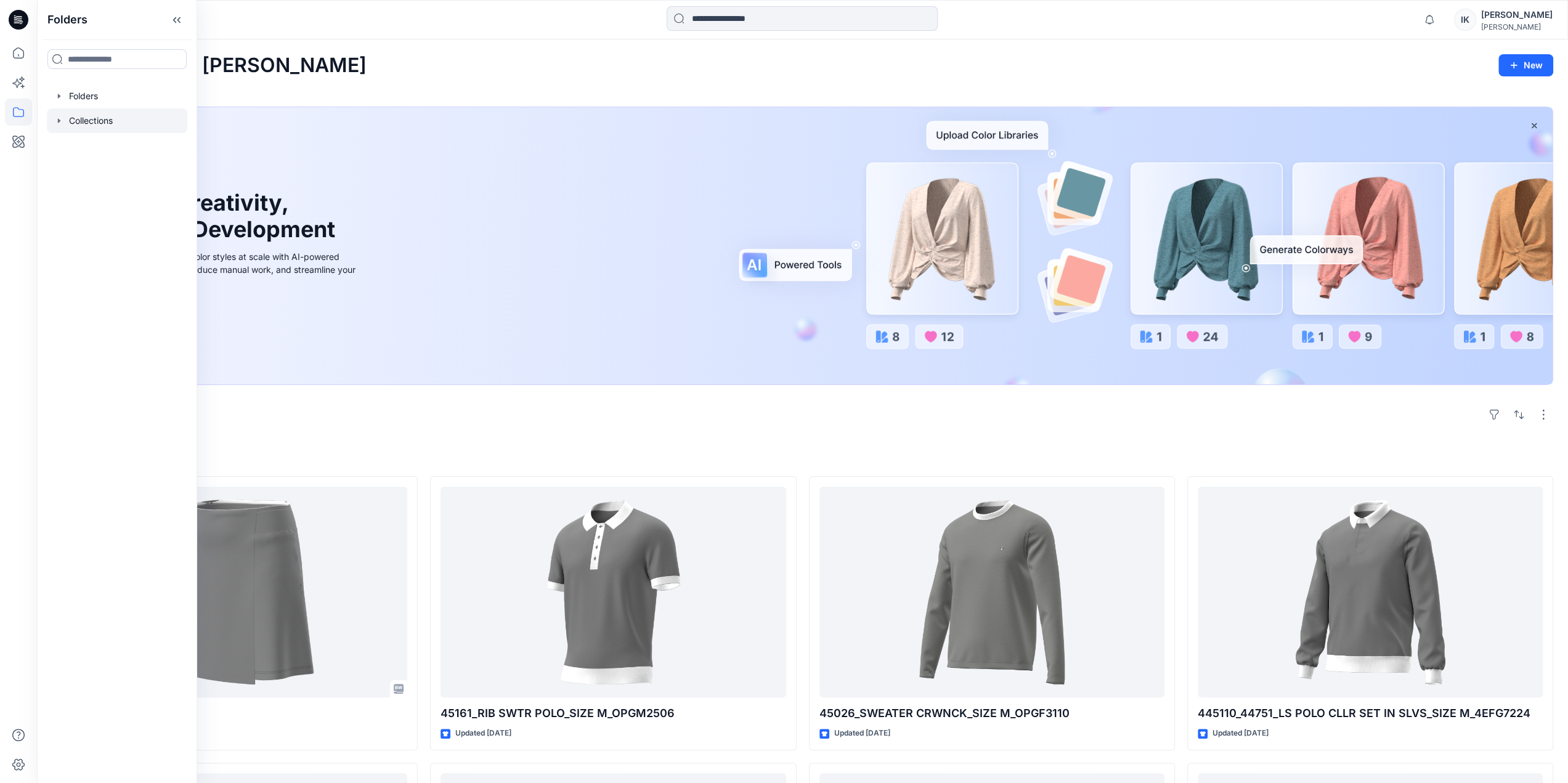
click at [59, 118] on icon "button" at bounding box center [59, 120] width 10 height 10
click at [826, 74] on div "Welcome back, Isaac New" at bounding box center [802, 65] width 1501 height 23
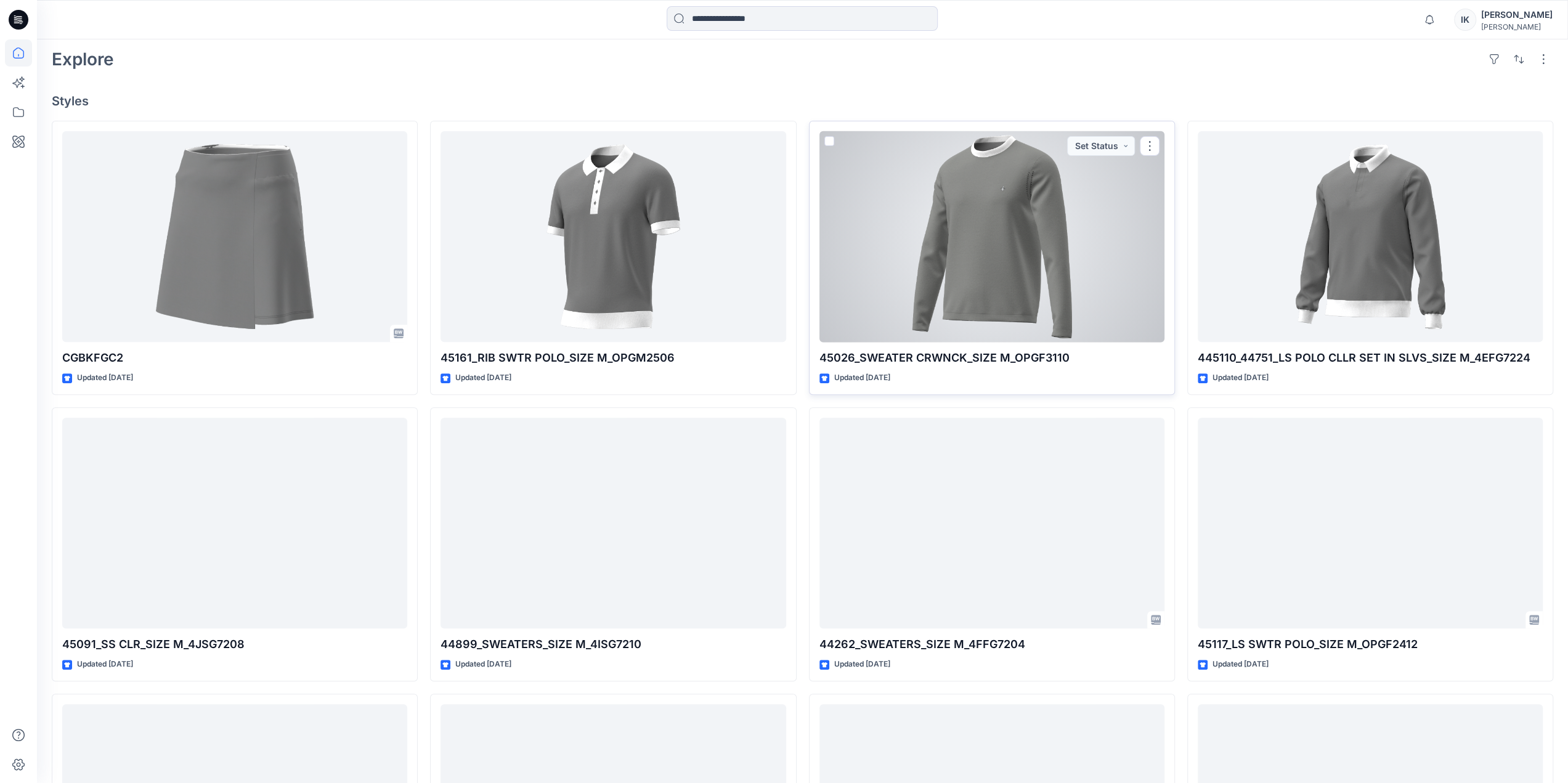
scroll to position [369, 0]
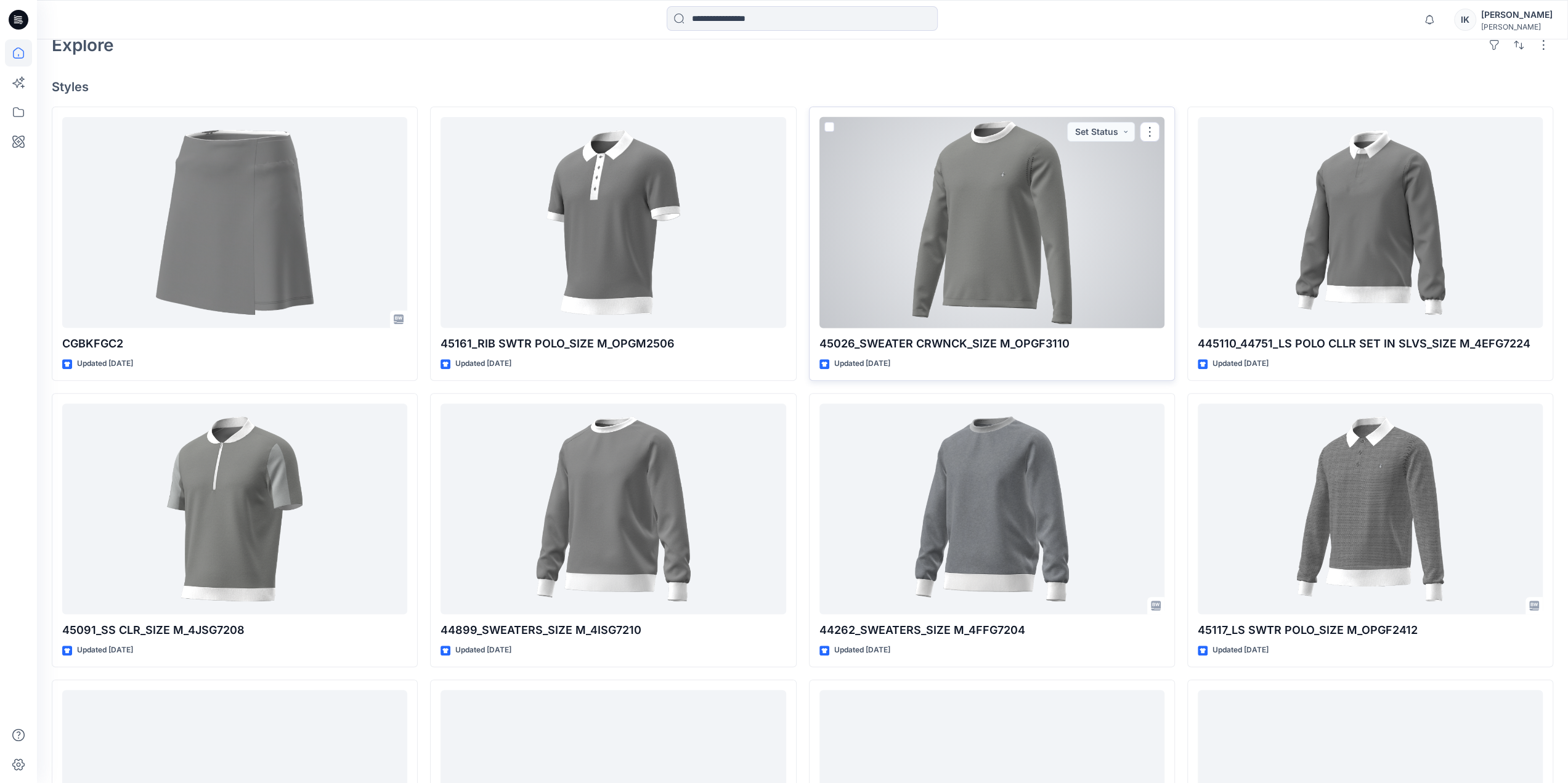
click at [1004, 179] on div at bounding box center [992, 222] width 345 height 211
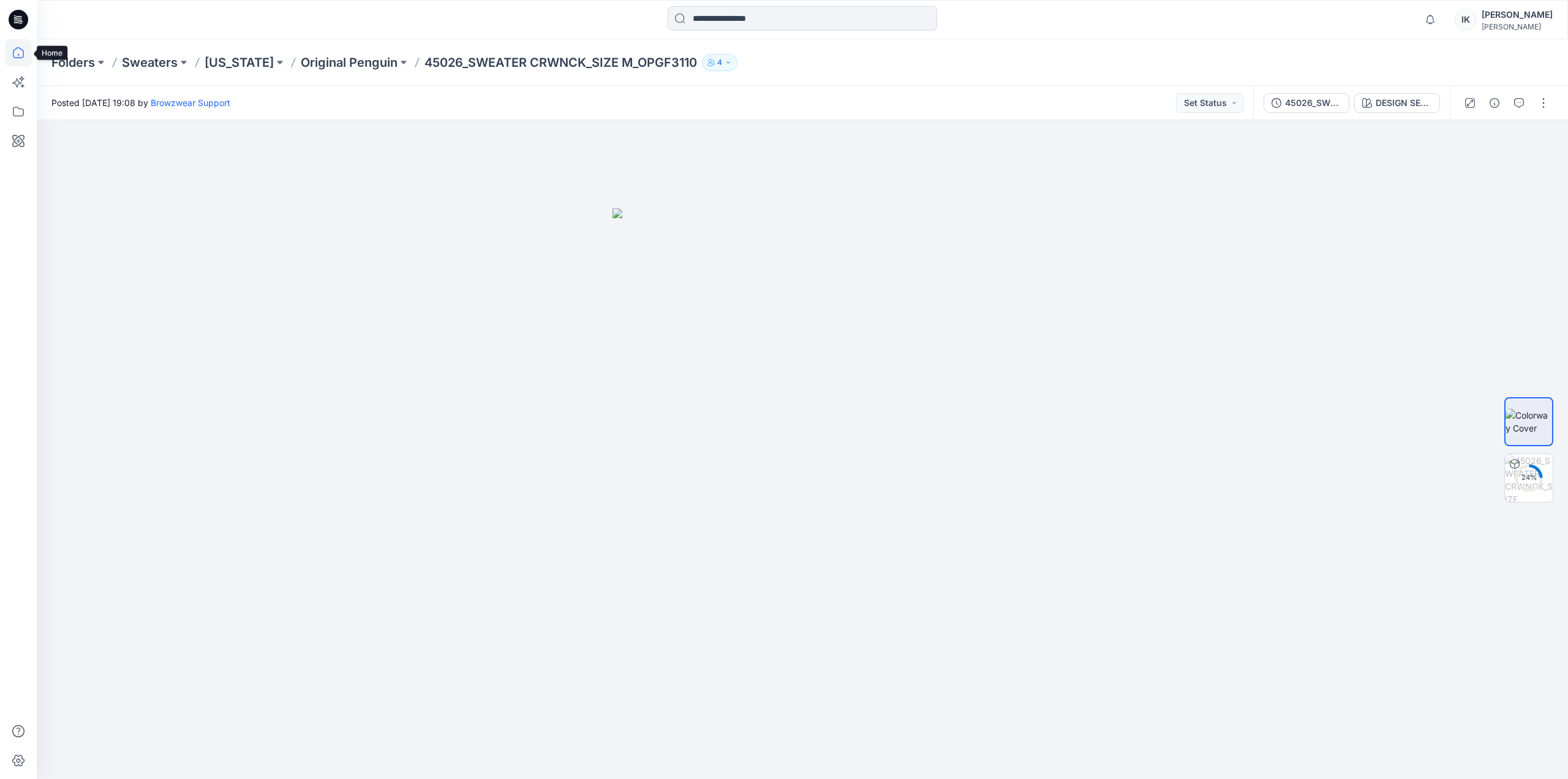
click at [20, 51] on icon at bounding box center [18, 53] width 27 height 27
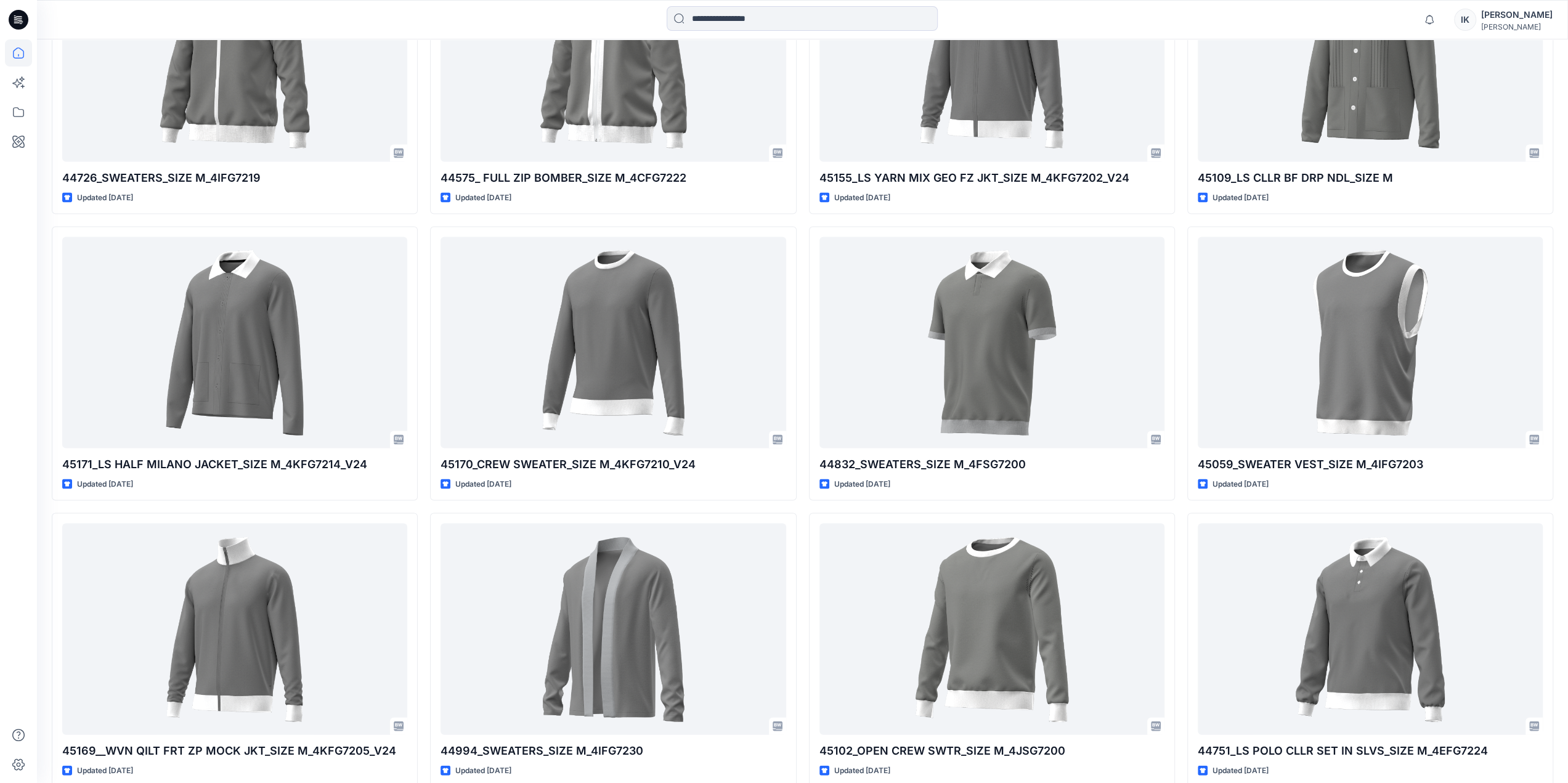
scroll to position [2316, 0]
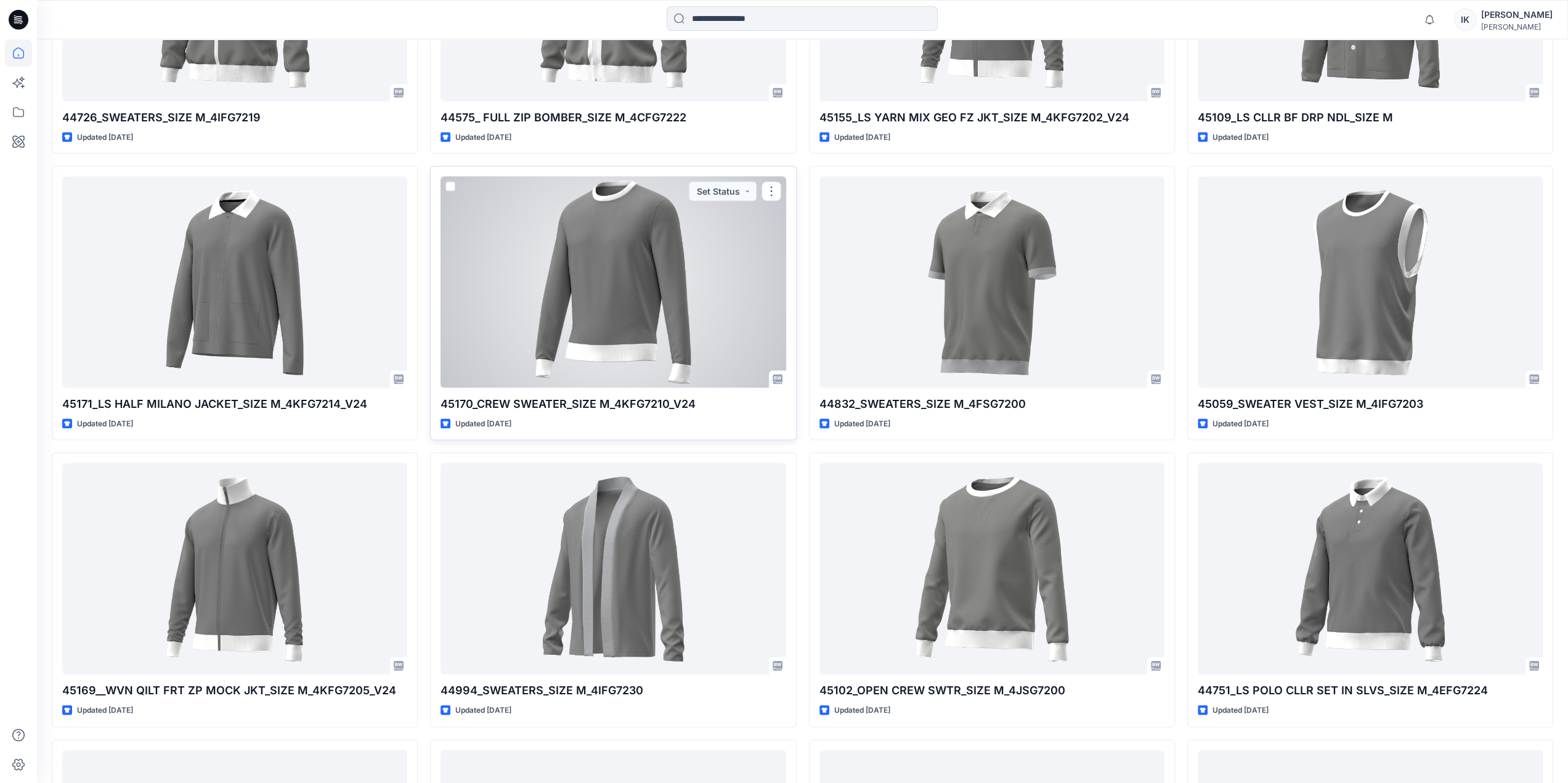
click at [623, 266] on div at bounding box center [612, 282] width 345 height 211
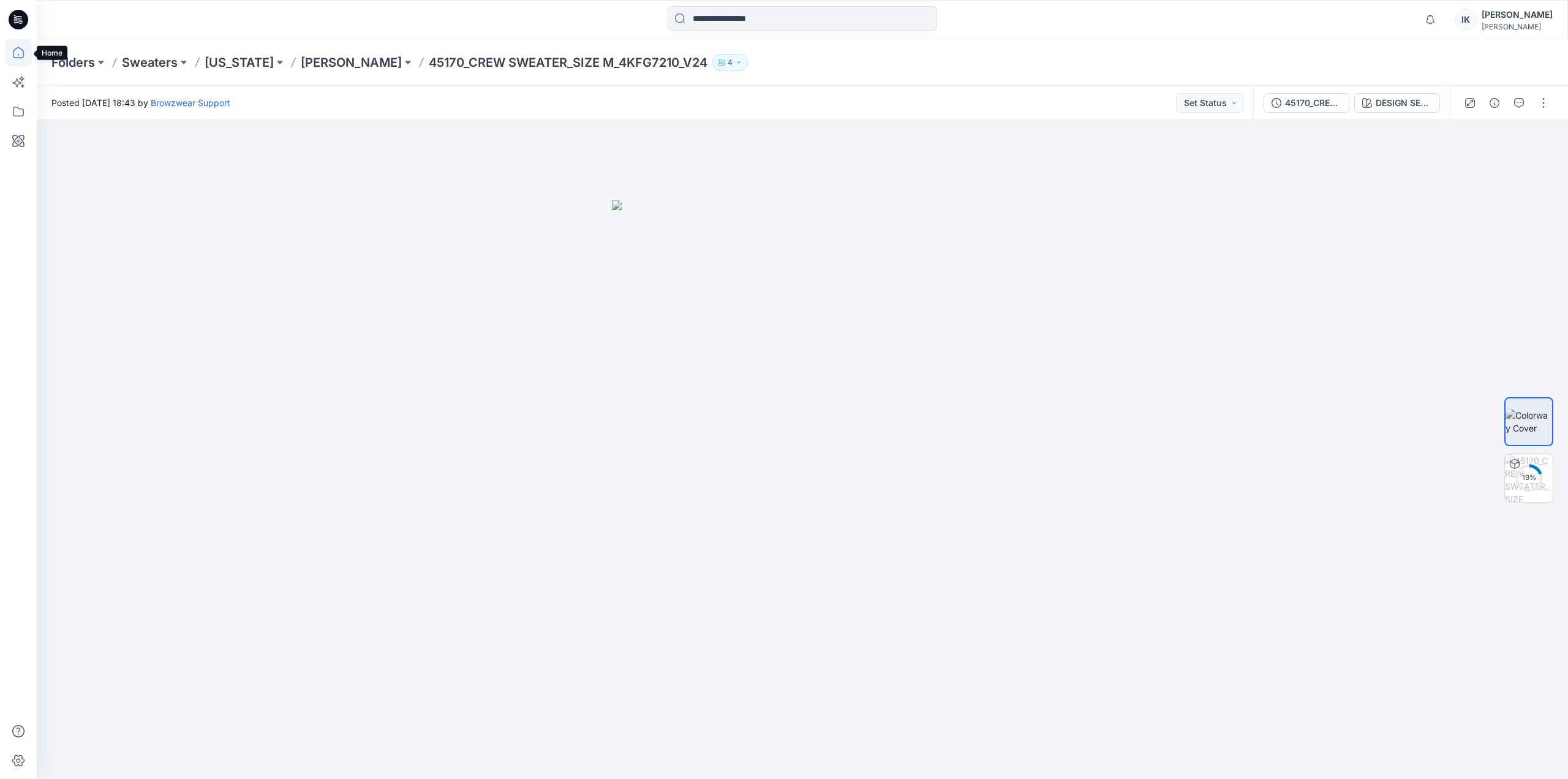
click at [22, 54] on icon at bounding box center [18, 53] width 27 height 27
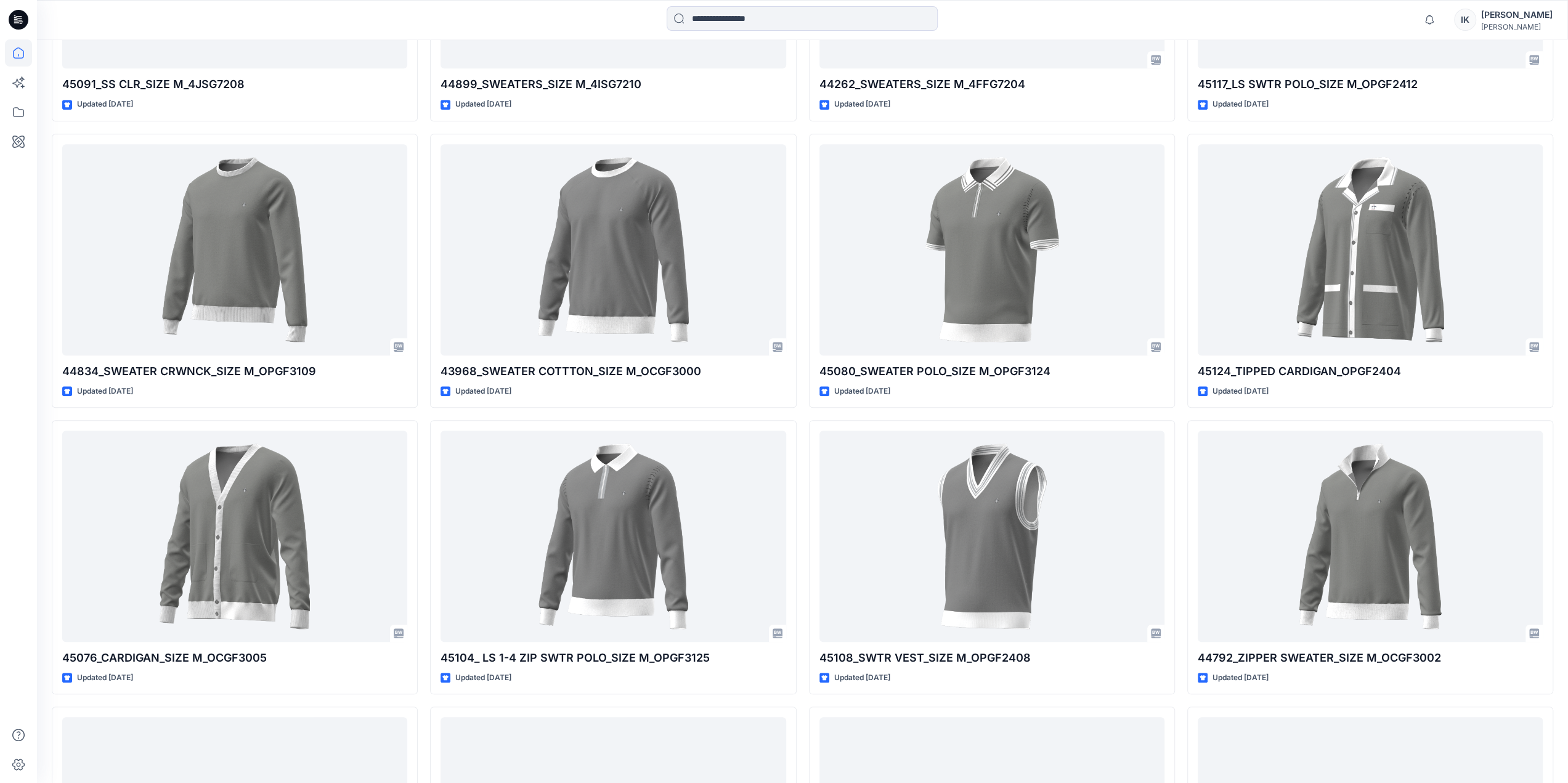
scroll to position [924, 0]
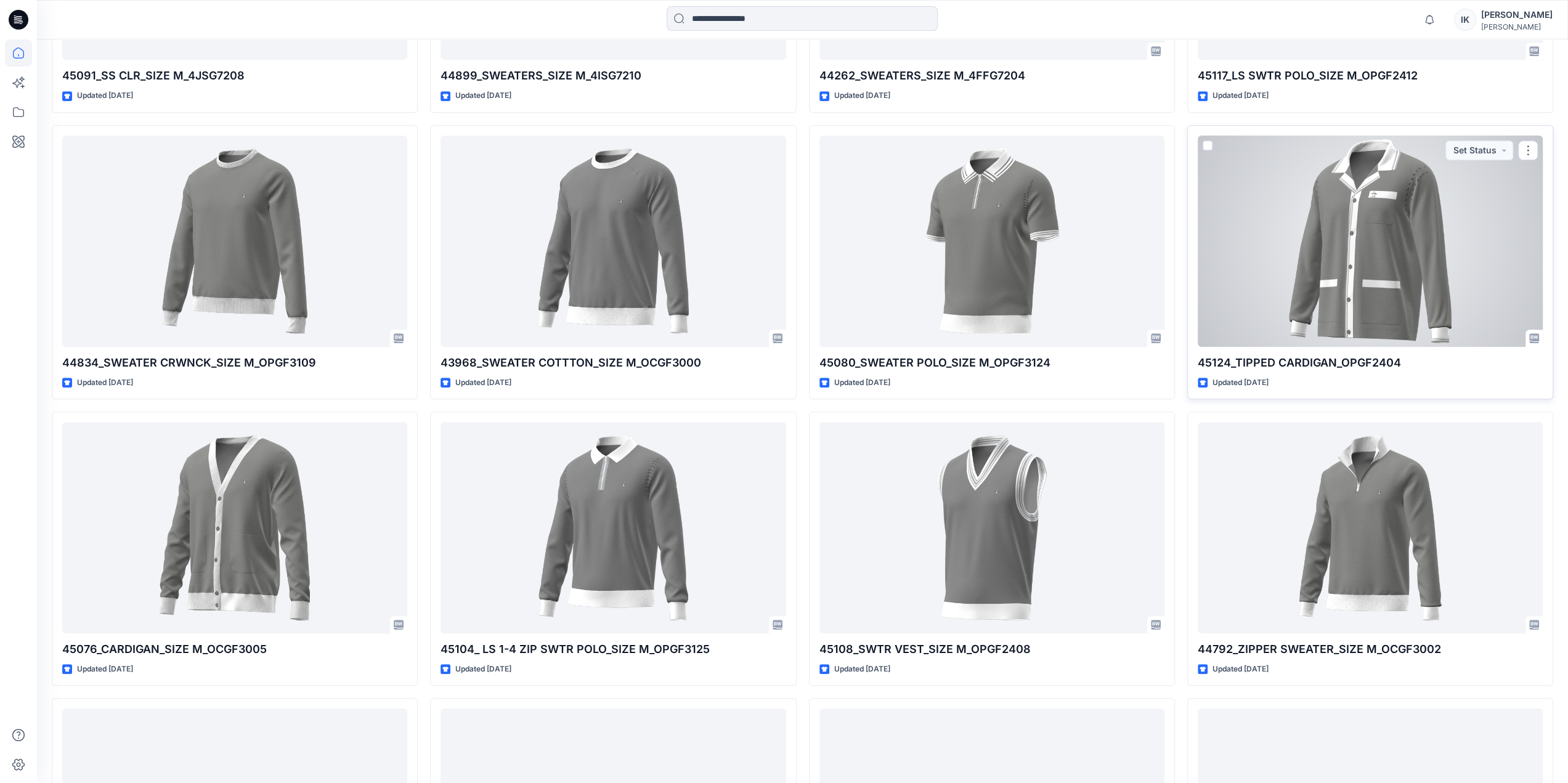
click at [1363, 242] on div at bounding box center [1370, 241] width 345 height 211
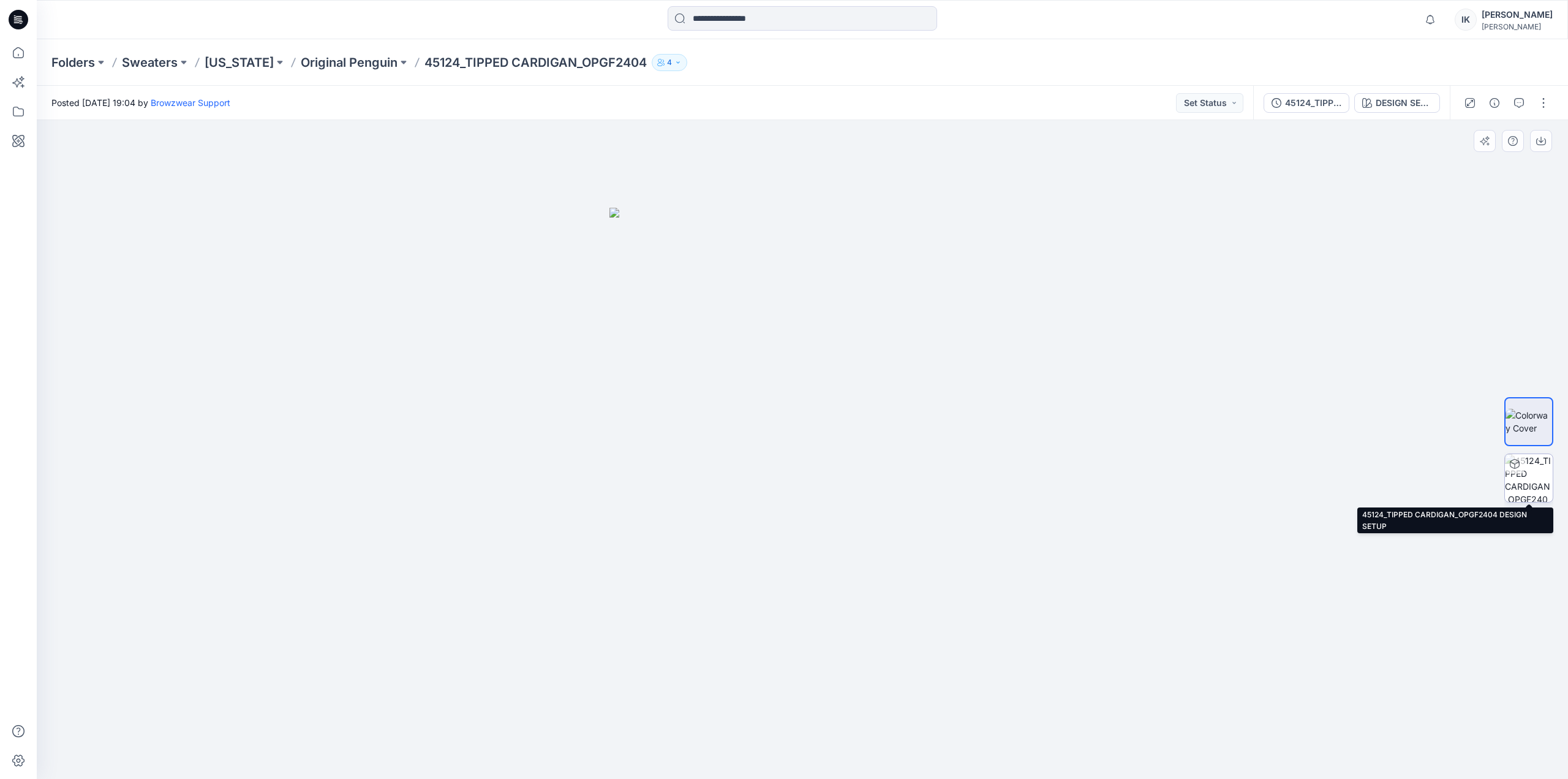
click at [1527, 470] on img at bounding box center [1529, 478] width 48 height 48
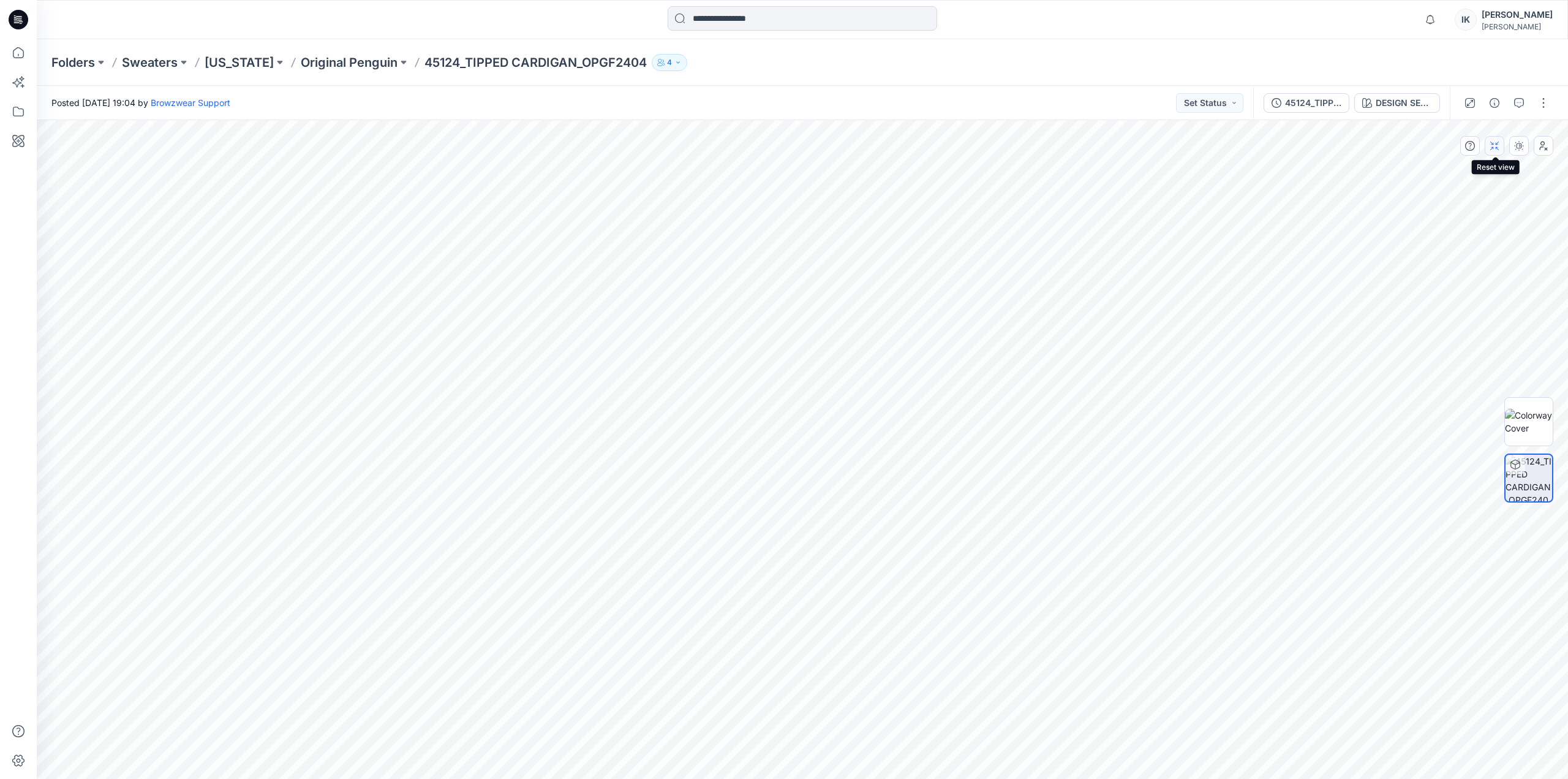
click at [1498, 150] on icon "button" at bounding box center [1494, 146] width 10 height 10
click at [1520, 151] on button "button" at bounding box center [1519, 146] width 20 height 20
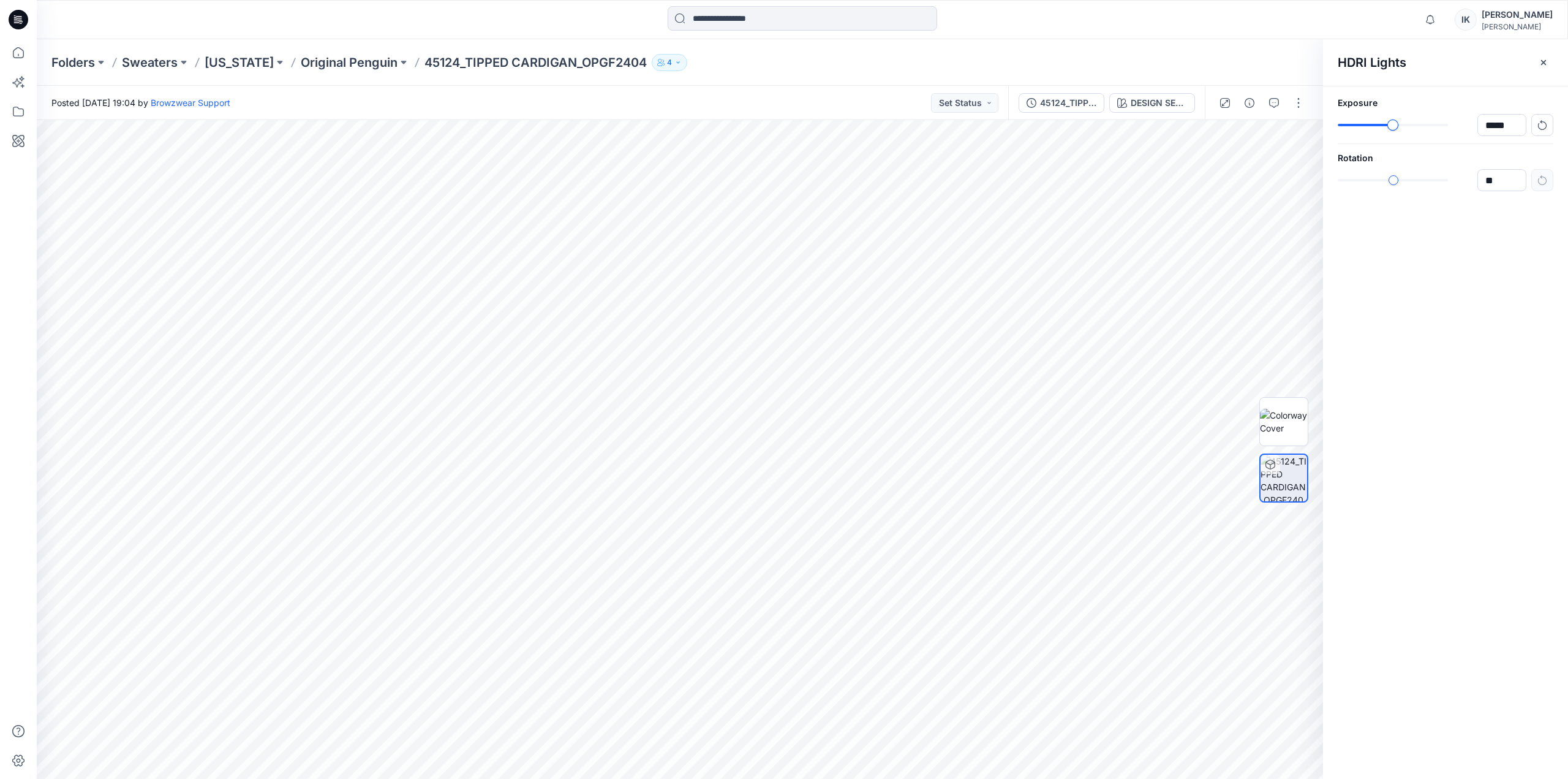
type input "*****"
click at [1391, 119] on div "slider-ex-1" at bounding box center [1392, 125] width 11 height 11
type input "*****"
click at [1329, 161] on div "Exposure ***** Rotation *****" at bounding box center [1445, 144] width 245 height 115
click at [1545, 62] on icon "button" at bounding box center [1543, 62] width 5 height 5
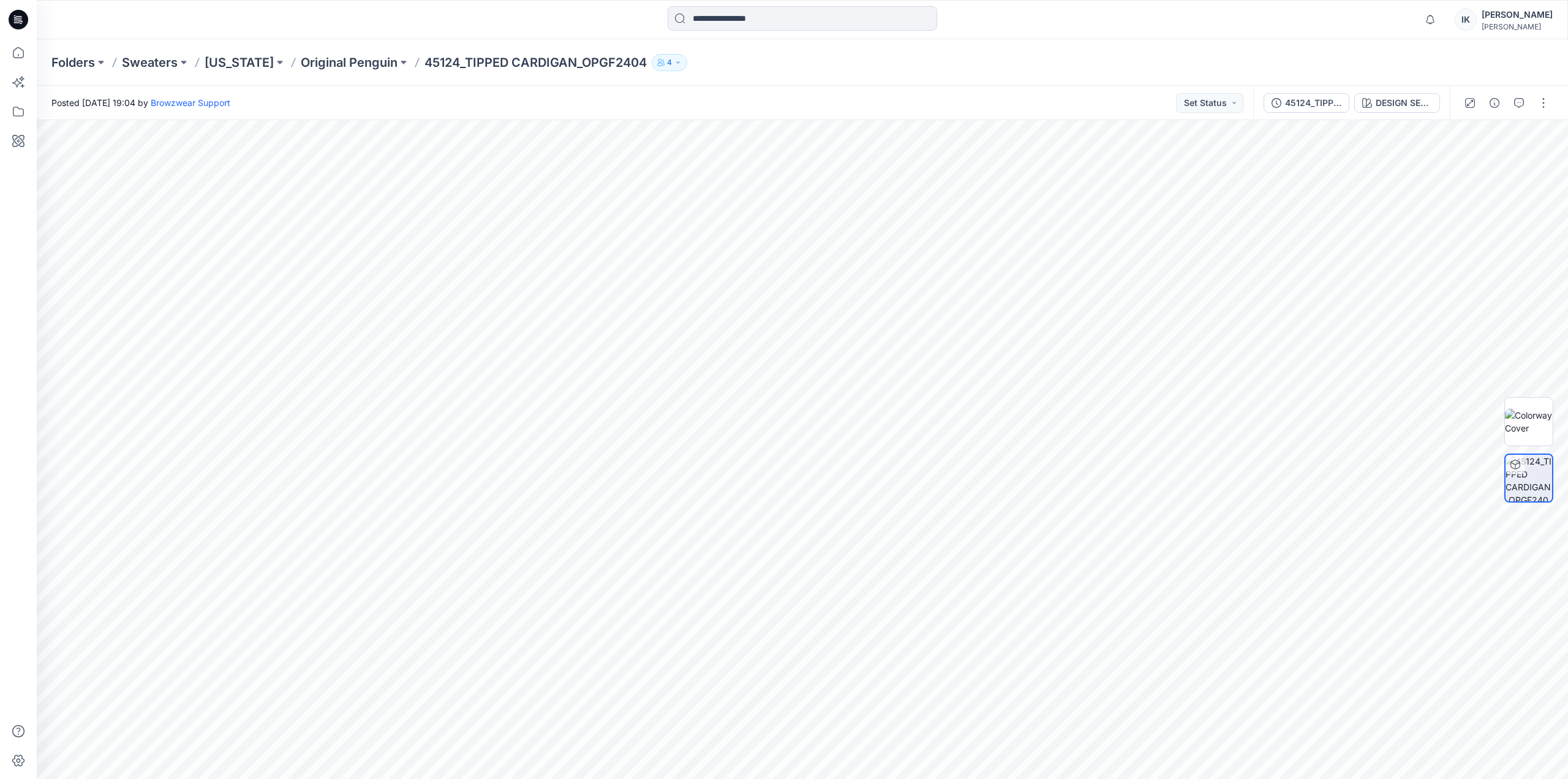
click at [1546, 113] on div at bounding box center [1506, 103] width 113 height 35
